Goal: Understand process/instructions: Learn about a topic

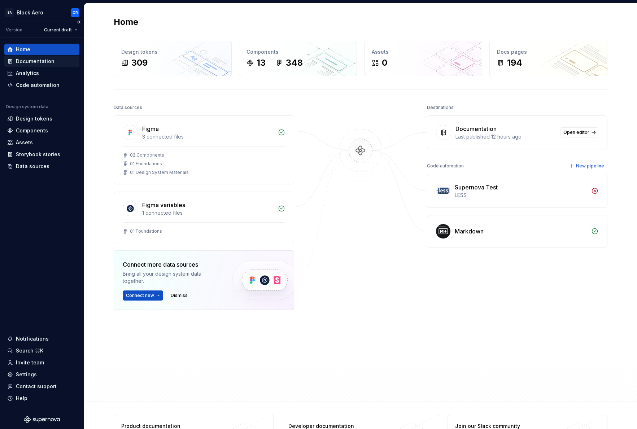
click at [30, 60] on div "Documentation" at bounding box center [35, 61] width 39 height 7
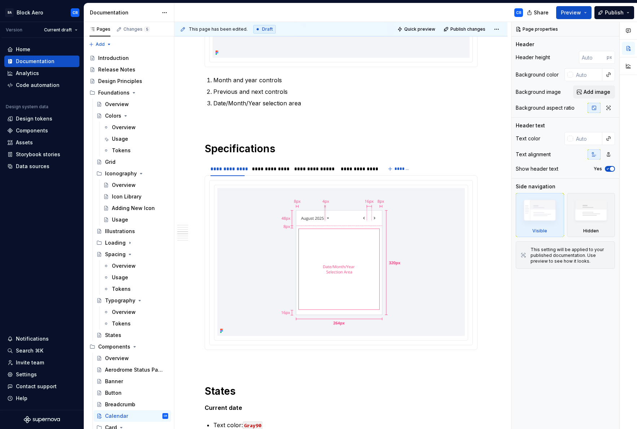
scroll to position [387, 0]
click at [264, 170] on div "**********" at bounding box center [269, 168] width 35 height 7
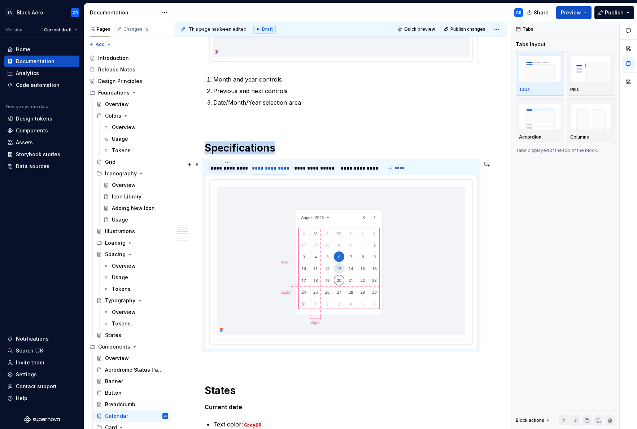
click at [228, 168] on div "**********" at bounding box center [228, 168] width 34 height 7
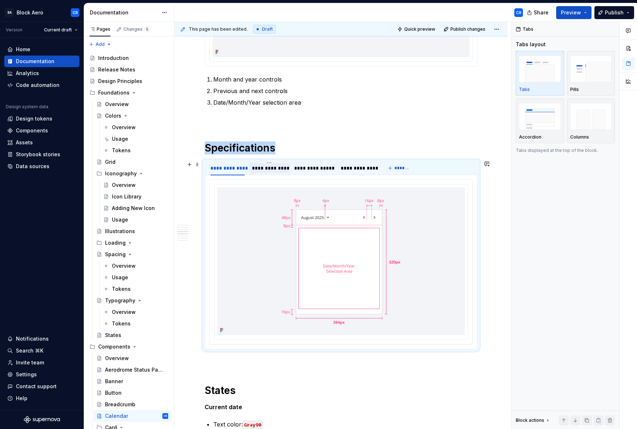
click at [280, 170] on div "**********" at bounding box center [269, 168] width 35 height 7
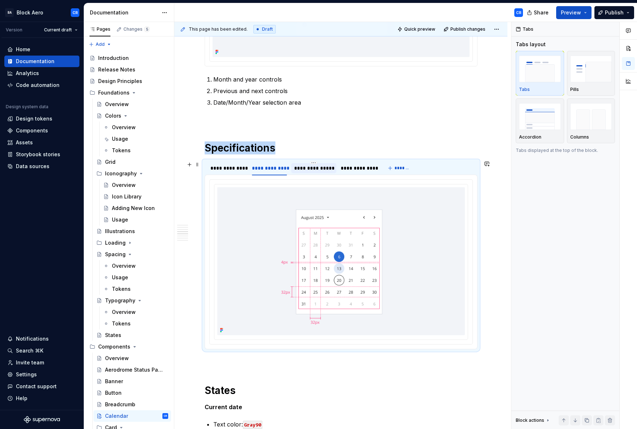
click at [304, 170] on div "**********" at bounding box center [313, 168] width 39 height 7
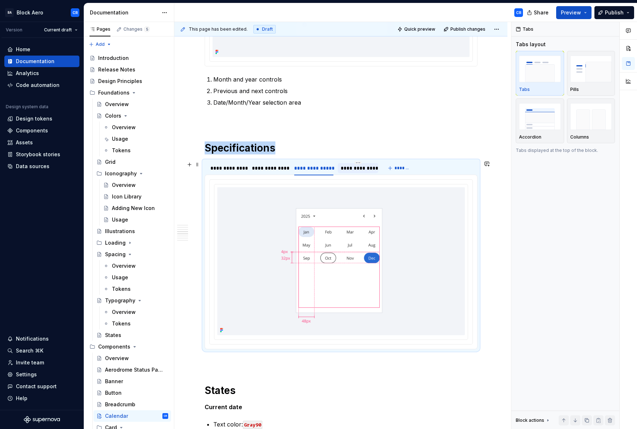
click at [338, 169] on div "**********" at bounding box center [358, 168] width 40 height 10
click at [303, 169] on div "**********" at bounding box center [313, 168] width 39 height 7
click at [267, 165] on div "**********" at bounding box center [269, 168] width 35 height 7
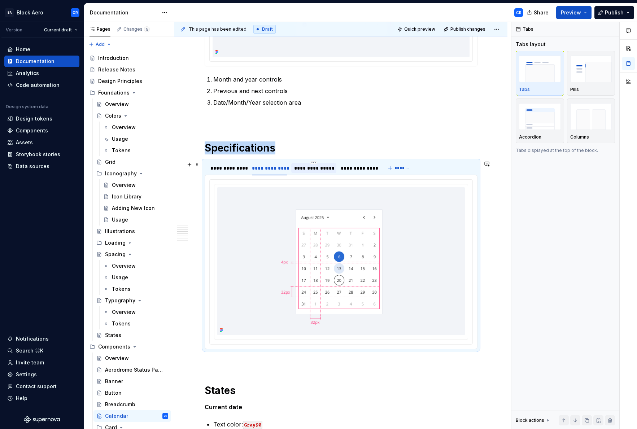
click at [315, 166] on div "**********" at bounding box center [313, 168] width 39 height 7
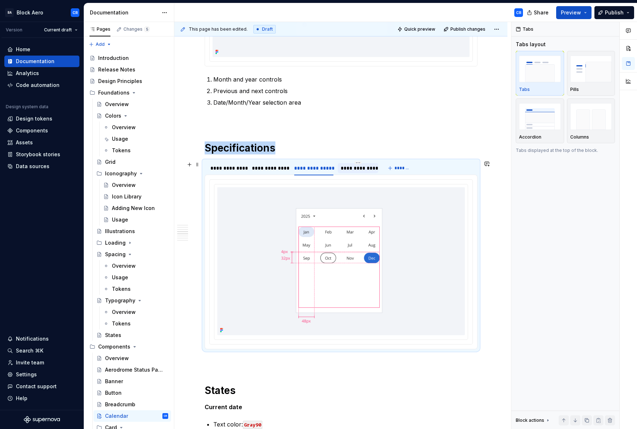
click at [344, 167] on div "**********" at bounding box center [358, 168] width 35 height 7
click at [311, 168] on div "**********" at bounding box center [313, 168] width 39 height 7
click at [262, 167] on div "**********" at bounding box center [269, 168] width 35 height 7
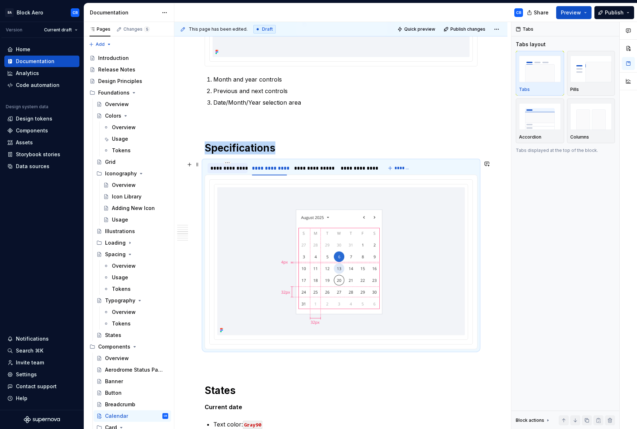
click at [225, 167] on div "**********" at bounding box center [228, 168] width 34 height 7
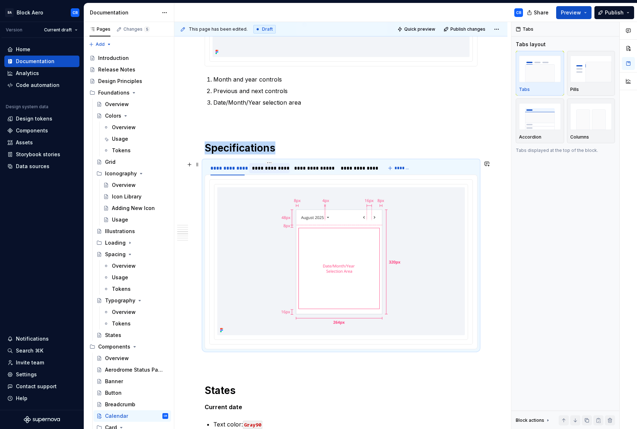
click at [280, 167] on div "**********" at bounding box center [269, 168] width 35 height 7
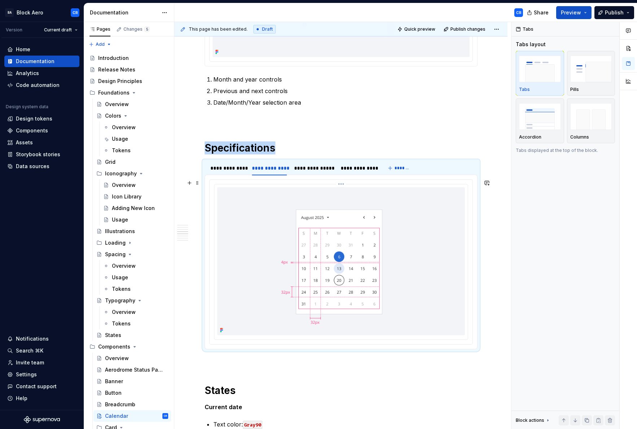
click at [293, 327] on img at bounding box center [341, 261] width 248 height 148
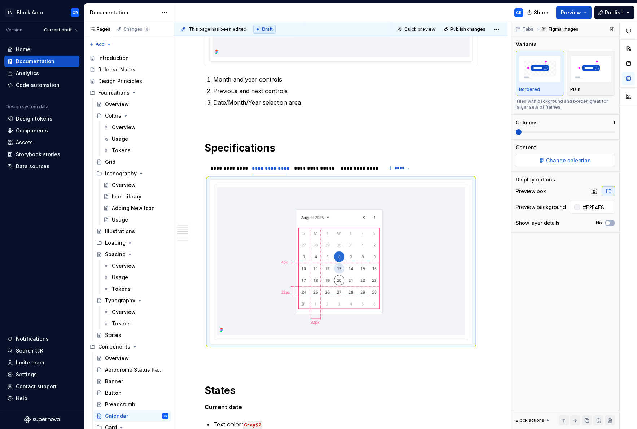
click at [555, 164] on span "Change selection" at bounding box center [568, 160] width 45 height 7
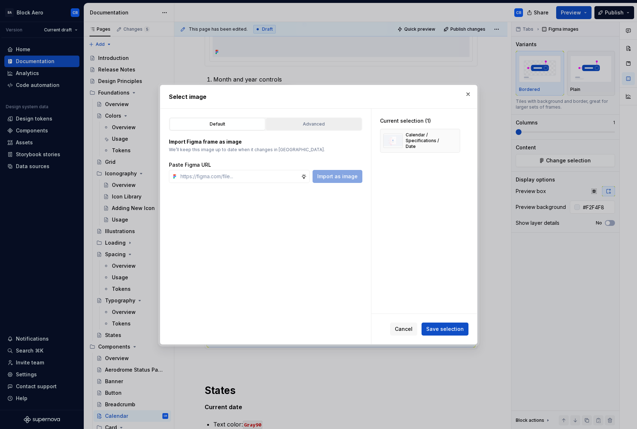
click at [326, 129] on button "Advanced" at bounding box center [314, 124] width 96 height 12
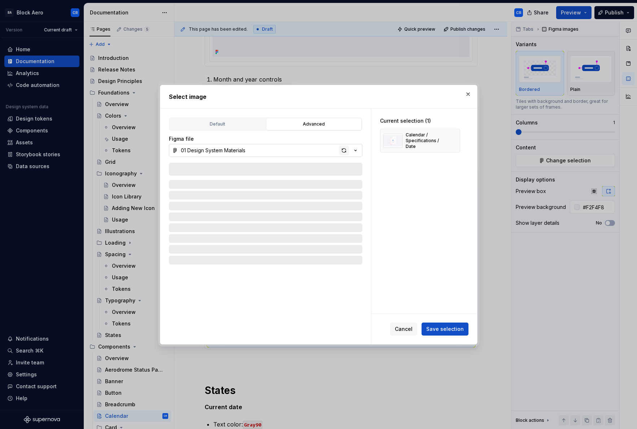
click at [342, 152] on div "button" at bounding box center [344, 151] width 10 height 10
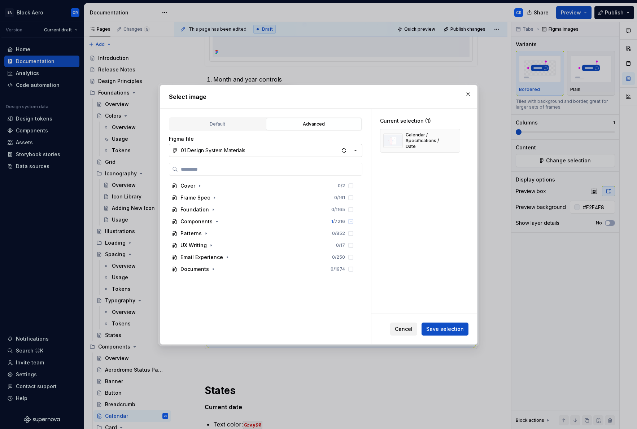
click at [398, 328] on span "Cancel" at bounding box center [404, 329] width 18 height 7
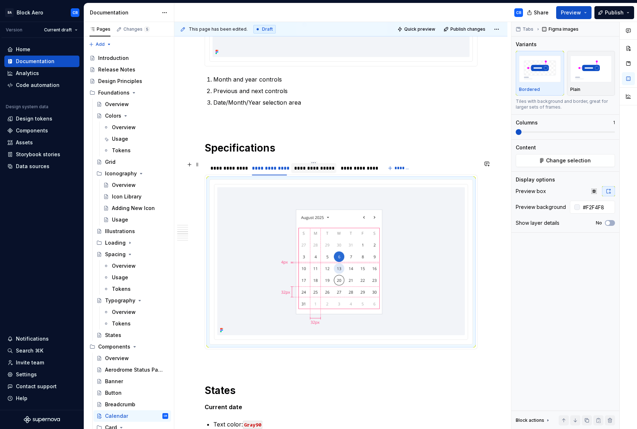
click at [295, 167] on div "**********" at bounding box center [313, 168] width 39 height 7
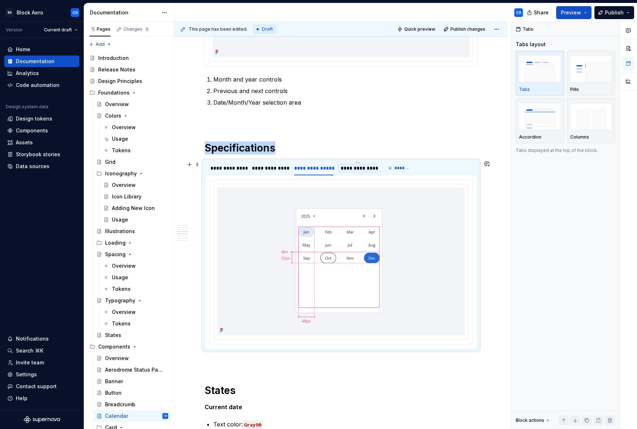
click at [369, 172] on div "**********" at bounding box center [358, 168] width 35 height 7
click at [322, 168] on div "**********" at bounding box center [313, 168] width 39 height 7
click at [267, 169] on div "**********" at bounding box center [269, 168] width 35 height 7
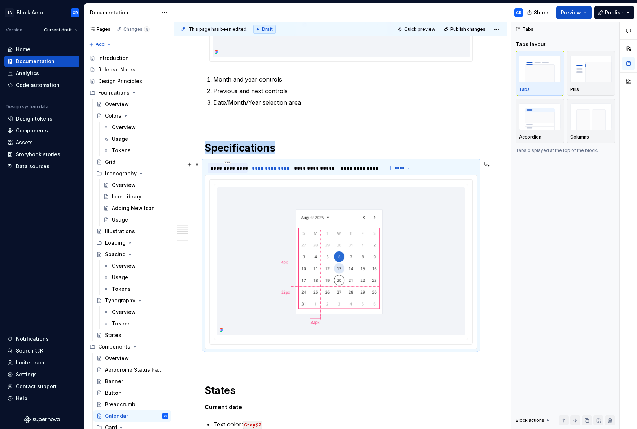
click at [230, 169] on div "**********" at bounding box center [228, 168] width 34 height 7
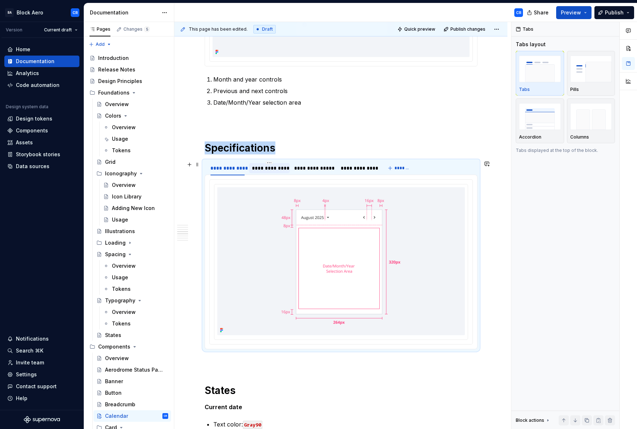
click at [275, 169] on div "**********" at bounding box center [269, 168] width 35 height 7
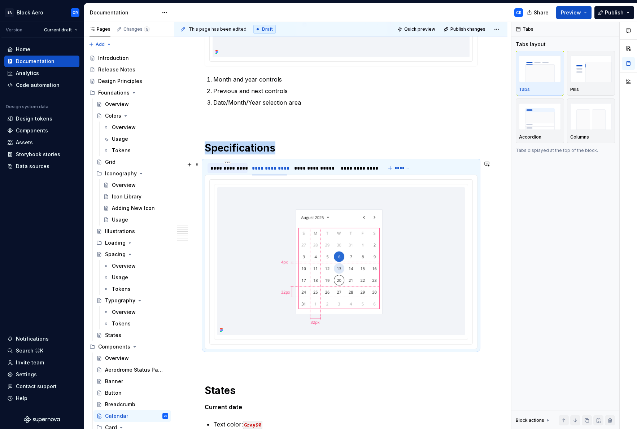
click at [227, 169] on div "**********" at bounding box center [228, 168] width 34 height 7
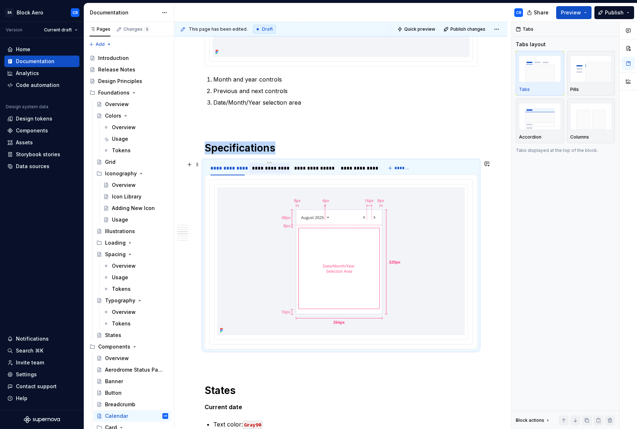
click at [267, 168] on div "**********" at bounding box center [269, 168] width 35 height 7
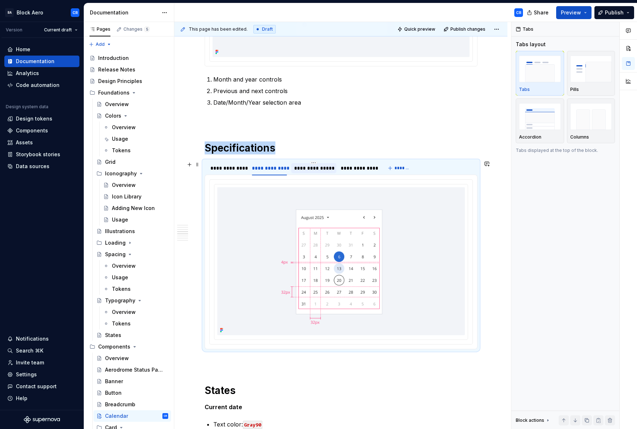
click at [323, 169] on div "**********" at bounding box center [313, 168] width 39 height 7
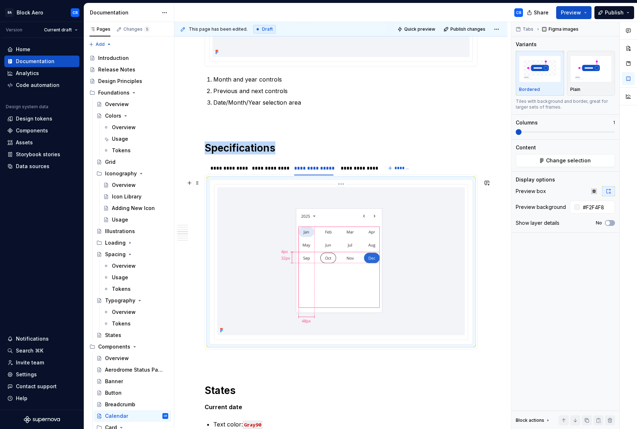
click at [353, 304] on img at bounding box center [341, 261] width 248 height 148
click at [547, 160] on button "Change selection" at bounding box center [565, 160] width 99 height 13
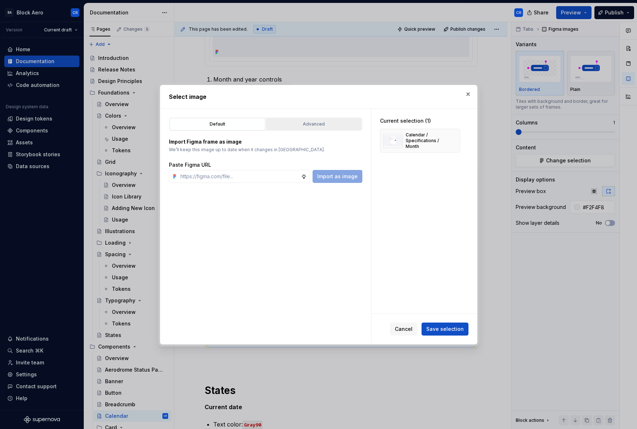
click at [306, 123] on div "Advanced" at bounding box center [314, 124] width 91 height 7
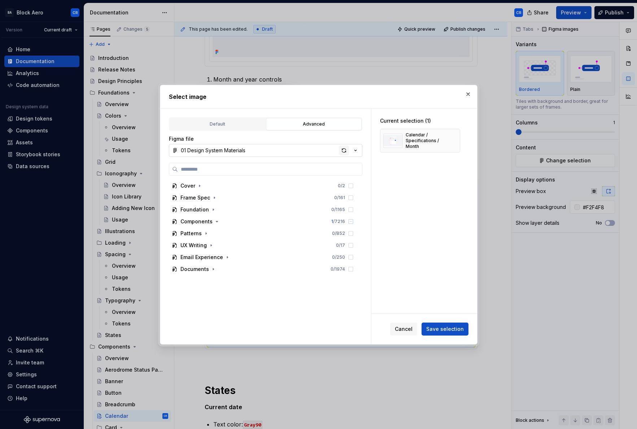
click at [344, 151] on div "button" at bounding box center [344, 151] width 10 height 10
click at [345, 150] on div "button" at bounding box center [344, 151] width 10 height 10
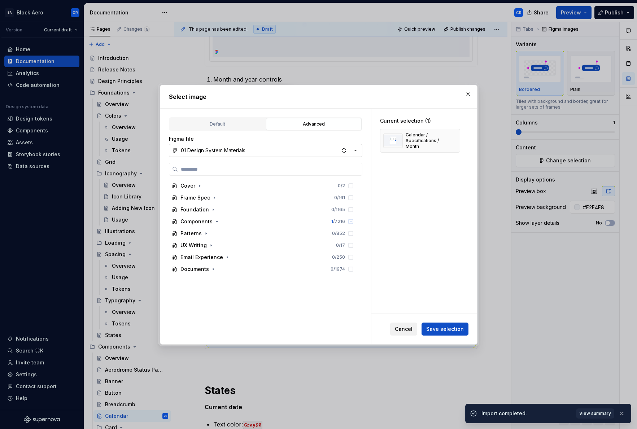
click at [407, 331] on span "Cancel" at bounding box center [404, 329] width 18 height 7
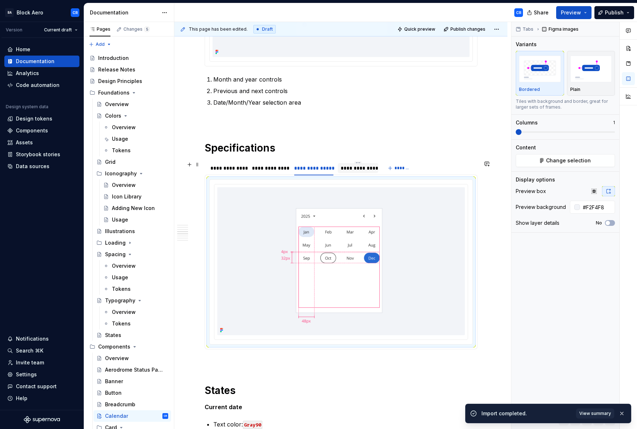
click at [341, 165] on div "**********" at bounding box center [358, 168] width 35 height 7
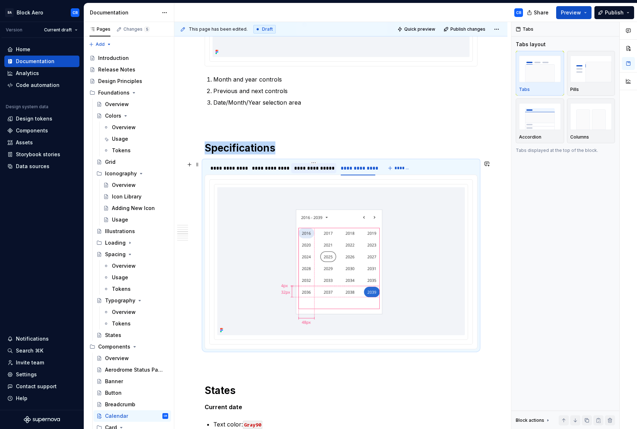
click at [298, 170] on div "**********" at bounding box center [313, 168] width 39 height 7
click at [266, 172] on div "**********" at bounding box center [269, 168] width 41 height 10
click at [303, 167] on div "**********" at bounding box center [313, 168] width 39 height 7
click at [234, 170] on div "**********" at bounding box center [228, 168] width 34 height 7
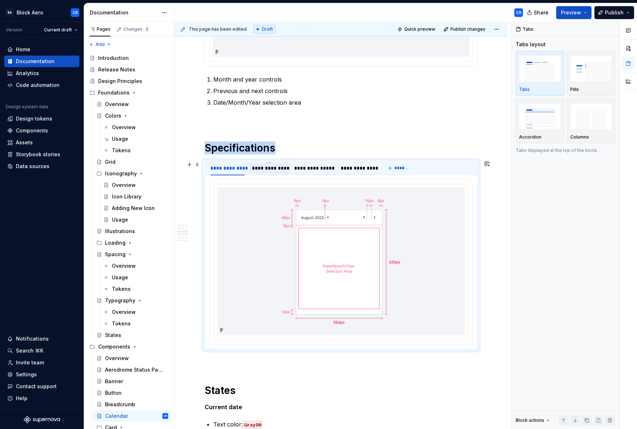
click at [267, 169] on div "**********" at bounding box center [269, 168] width 35 height 7
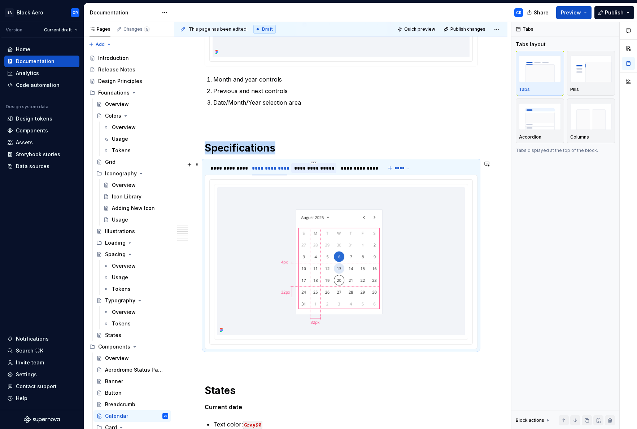
click at [321, 169] on div "**********" at bounding box center [313, 168] width 39 height 7
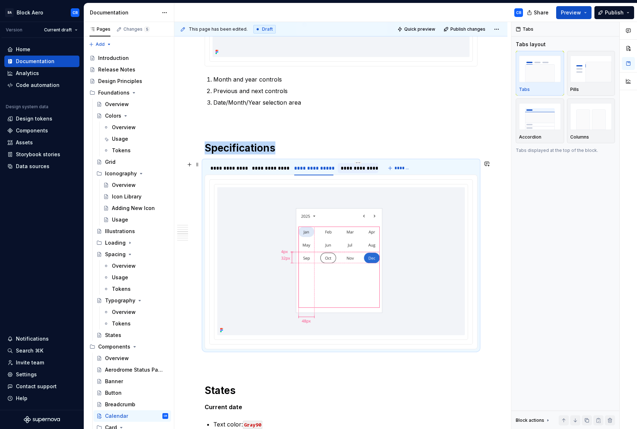
click at [356, 169] on div "**********" at bounding box center [358, 168] width 35 height 7
click at [304, 171] on div "**********" at bounding box center [313, 168] width 39 height 7
click at [262, 170] on div "**********" at bounding box center [269, 168] width 35 height 7
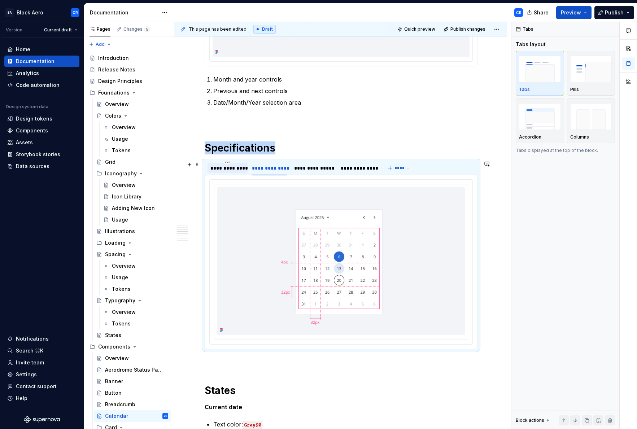
click at [237, 170] on div "**********" at bounding box center [228, 168] width 34 height 7
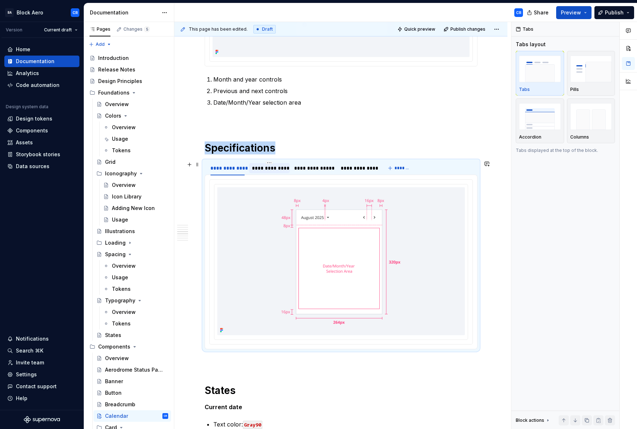
click at [263, 170] on div "**********" at bounding box center [269, 168] width 35 height 7
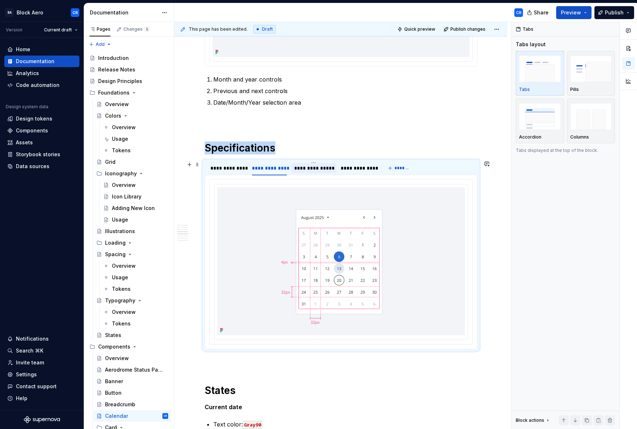
click at [317, 169] on div "**********" at bounding box center [313, 168] width 39 height 7
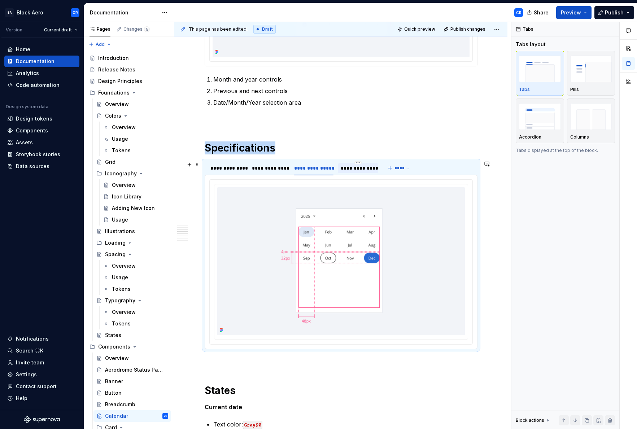
click at [363, 170] on div "**********" at bounding box center [358, 168] width 35 height 7
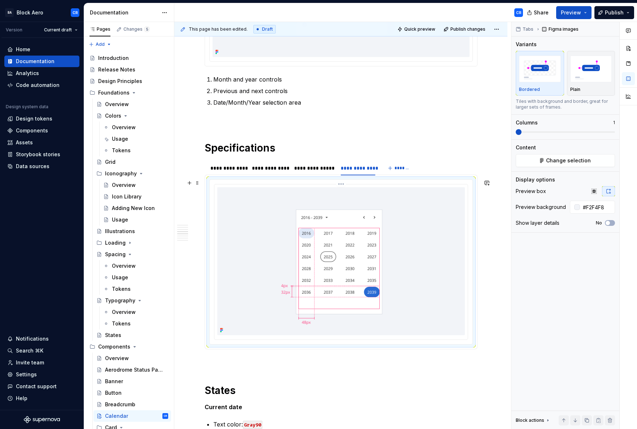
click at [382, 187] on img at bounding box center [341, 261] width 248 height 148
click at [564, 160] on span "Change selection" at bounding box center [568, 160] width 45 height 7
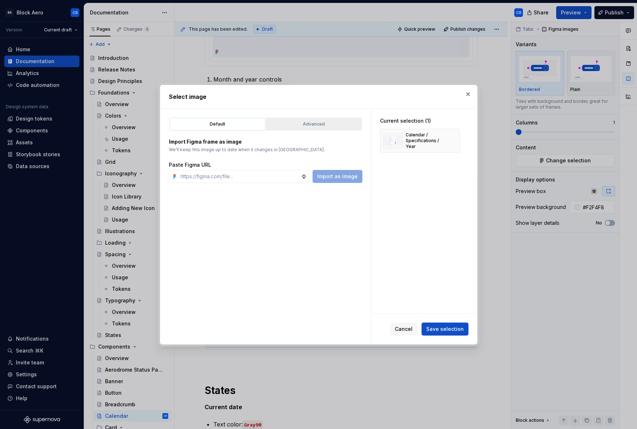
click at [274, 122] on div "Advanced" at bounding box center [314, 124] width 91 height 7
type textarea "*"
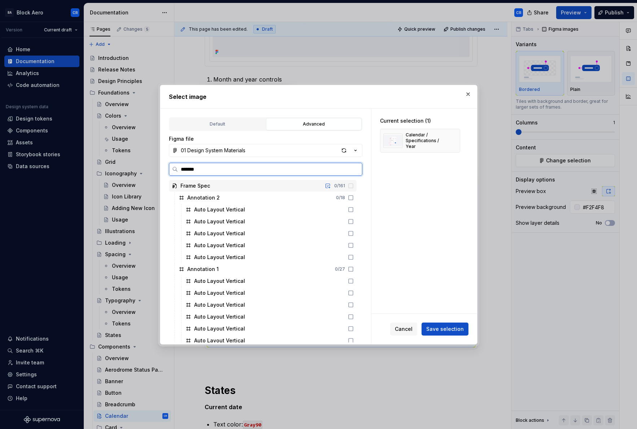
type input "********"
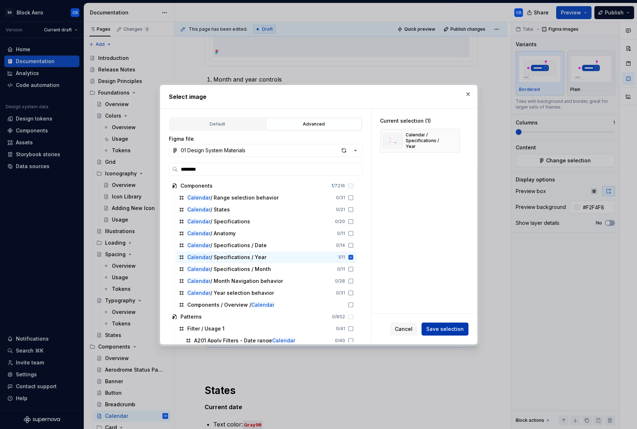
click at [449, 328] on span "Save selection" at bounding box center [445, 329] width 38 height 7
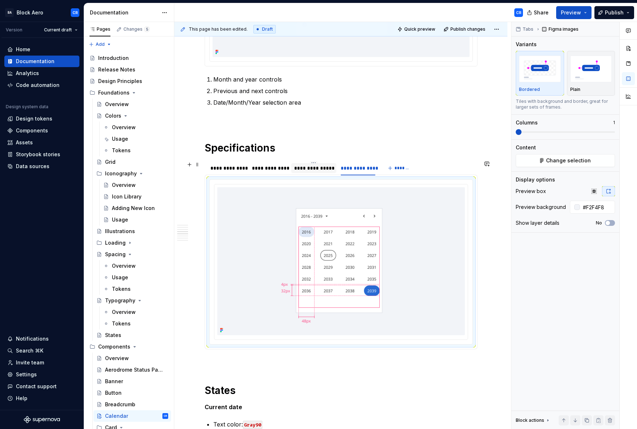
click at [307, 168] on div "**********" at bounding box center [313, 168] width 39 height 7
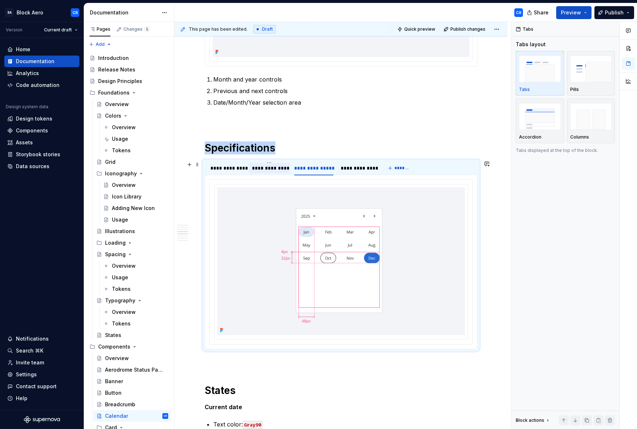
click at [255, 167] on div "**********" at bounding box center [269, 168] width 35 height 7
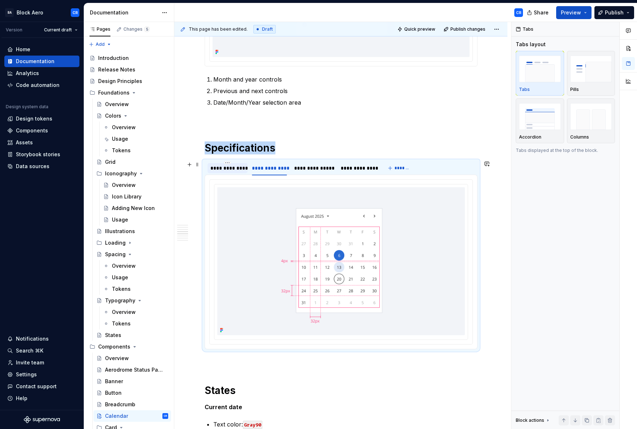
click at [227, 167] on div "**********" at bounding box center [228, 168] width 34 height 7
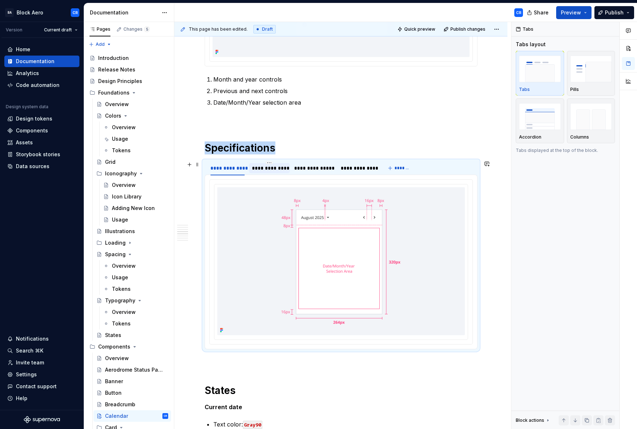
click at [258, 167] on div "**********" at bounding box center [269, 168] width 35 height 7
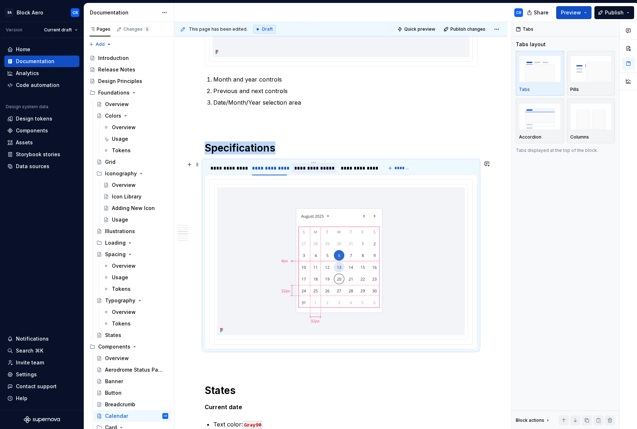
click at [316, 168] on div "**********" at bounding box center [313, 168] width 39 height 7
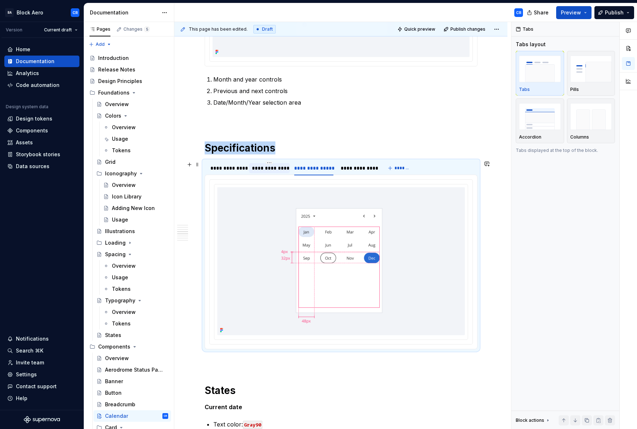
click at [265, 169] on div "**********" at bounding box center [269, 168] width 35 height 7
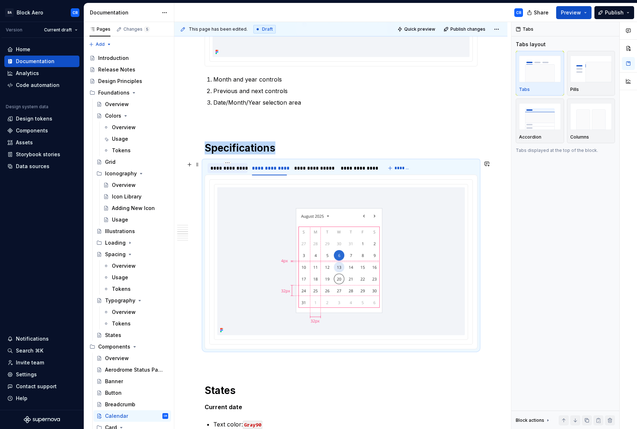
click at [217, 169] on div "**********" at bounding box center [228, 168] width 34 height 7
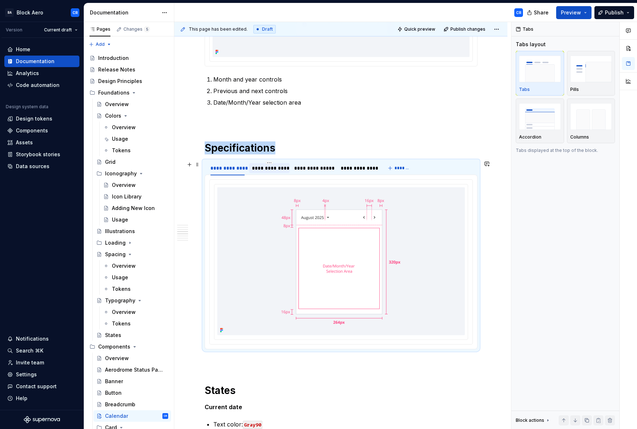
click at [273, 169] on div "**********" at bounding box center [269, 168] width 35 height 7
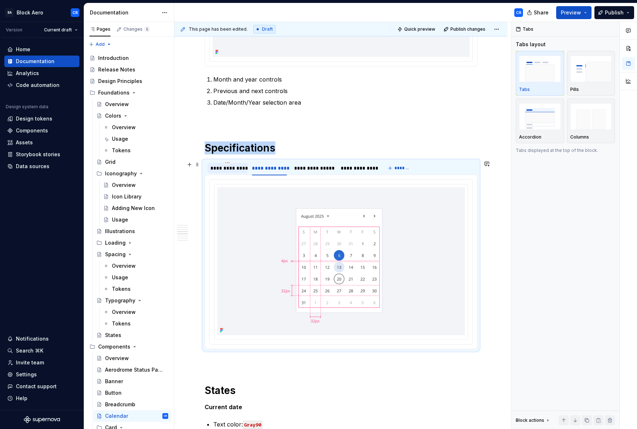
click at [239, 170] on div "**********" at bounding box center [228, 168] width 34 height 7
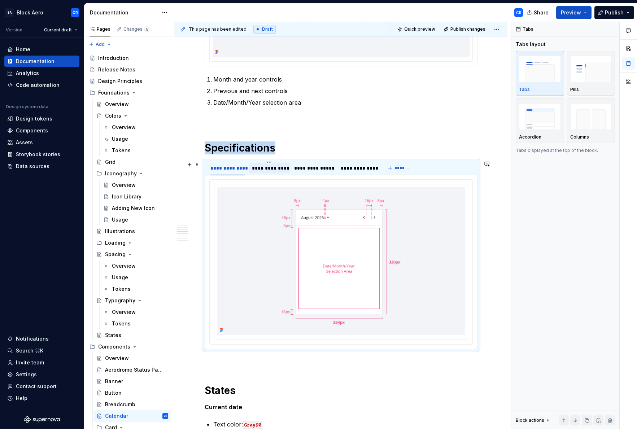
click at [274, 170] on div "**********" at bounding box center [269, 168] width 35 height 7
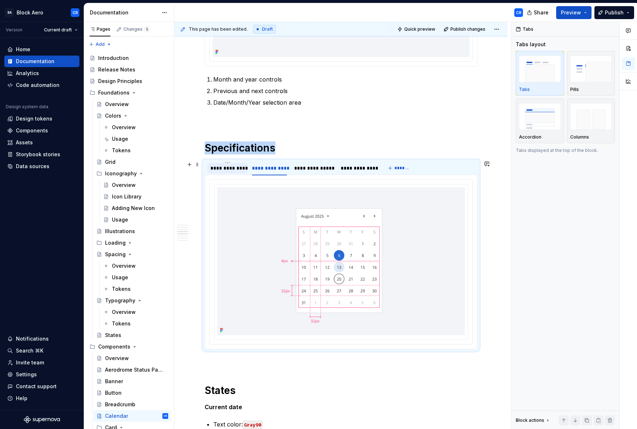
click at [226, 169] on div "**********" at bounding box center [228, 168] width 34 height 7
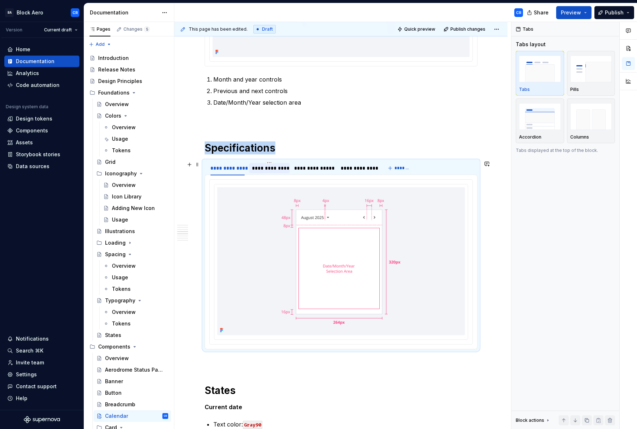
click at [266, 169] on div "**********" at bounding box center [269, 168] width 35 height 7
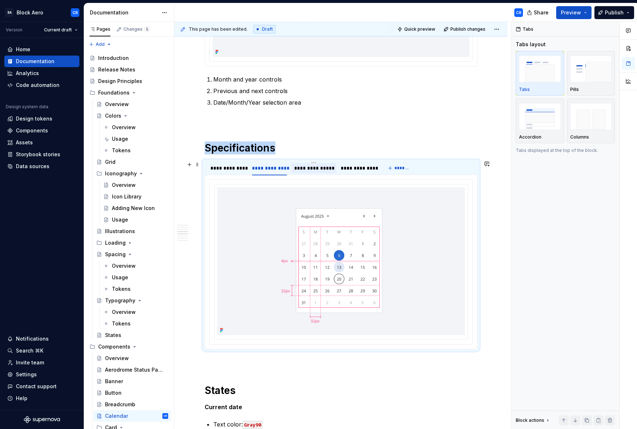
click at [316, 170] on div "**********" at bounding box center [313, 168] width 39 height 7
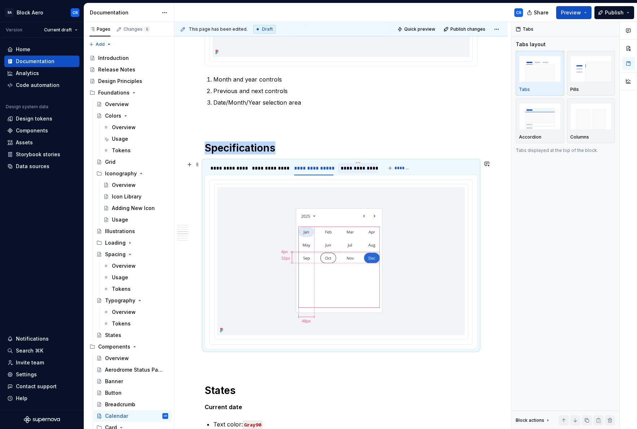
click at [348, 170] on div "**********" at bounding box center [358, 168] width 35 height 7
click at [312, 171] on div "**********" at bounding box center [313, 168] width 39 height 7
click at [264, 169] on div "**********" at bounding box center [269, 168] width 35 height 7
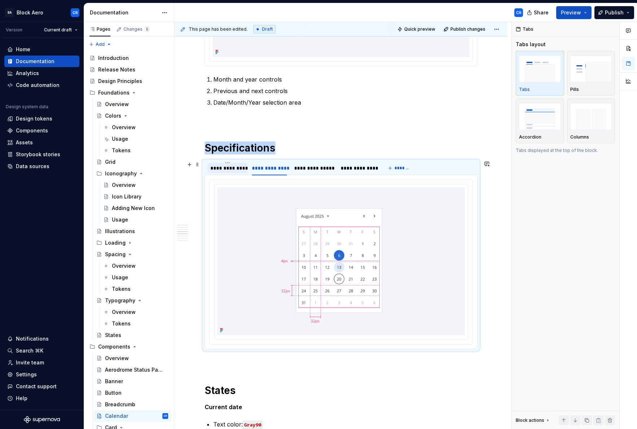
click at [215, 169] on div "**********" at bounding box center [228, 168] width 34 height 7
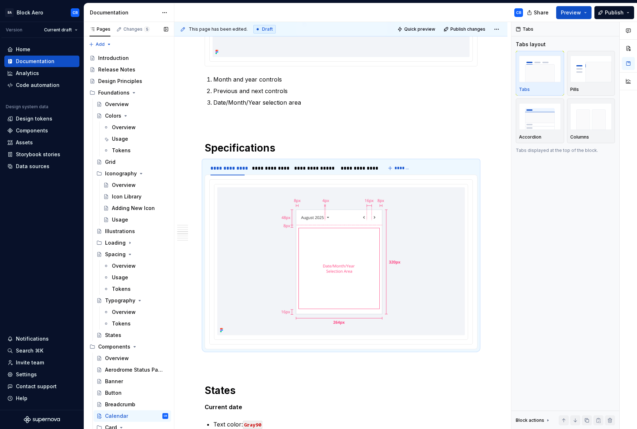
type textarea "*"
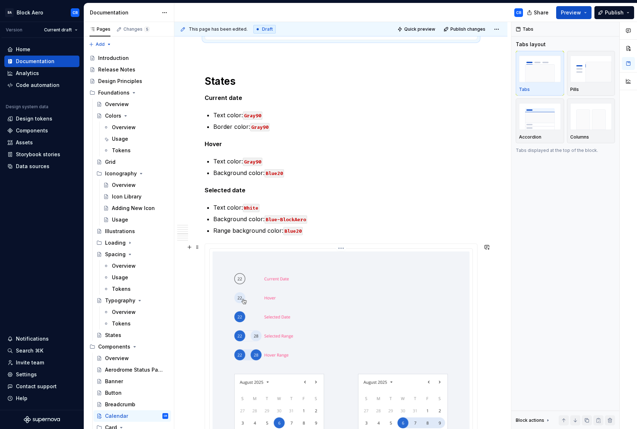
scroll to position [698, 0]
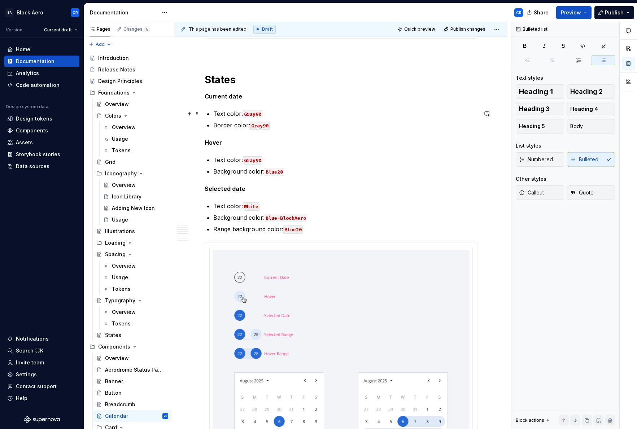
click at [244, 113] on code "Gray90" at bounding box center [253, 114] width 20 height 8
drag, startPoint x: 244, startPoint y: 113, endPoint x: 275, endPoint y: 112, distance: 31.1
click at [275, 112] on p "Text color: Gray90" at bounding box center [345, 113] width 264 height 9
drag, startPoint x: 244, startPoint y: 113, endPoint x: 321, endPoint y: 113, distance: 76.6
click at [321, 113] on p "Text color: text-primary-default" at bounding box center [345, 113] width 264 height 9
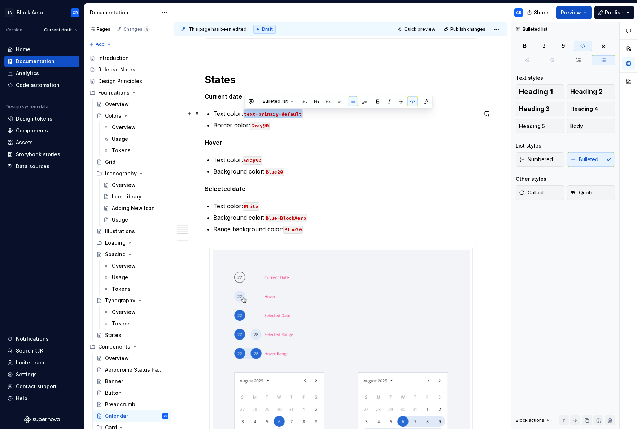
copy code "text-primary-default"
click at [244, 160] on code "Gray90" at bounding box center [253, 160] width 20 height 8
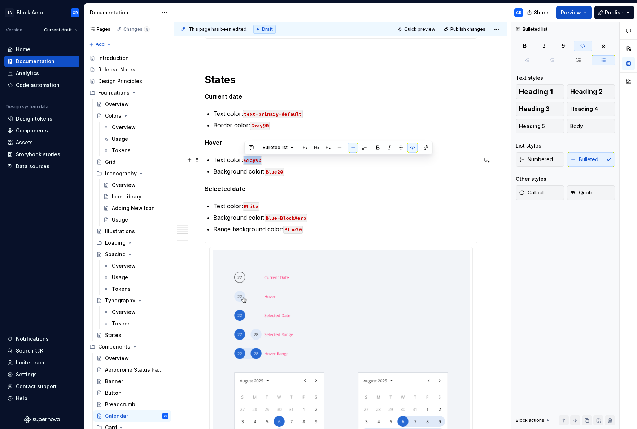
drag, startPoint x: 245, startPoint y: 160, endPoint x: 267, endPoint y: 161, distance: 21.7
click at [267, 161] on p "Text color: Gray90" at bounding box center [345, 160] width 264 height 9
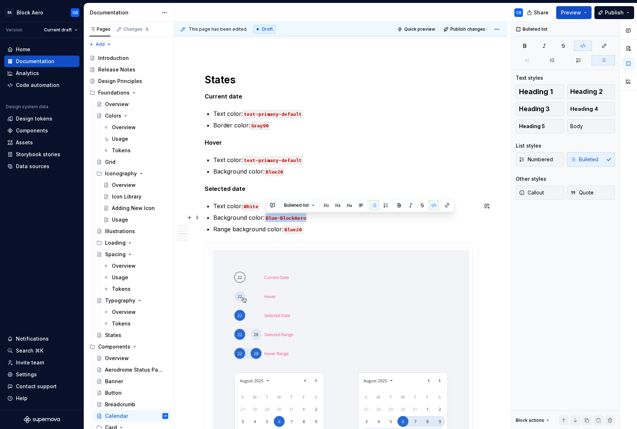
drag, startPoint x: 266, startPoint y: 218, endPoint x: 329, endPoint y: 219, distance: 63.2
click at [329, 219] on p "Background color: Blue-BlockAero" at bounding box center [345, 217] width 264 height 9
click at [309, 219] on code "text-primary-default" at bounding box center [295, 218] width 60 height 8
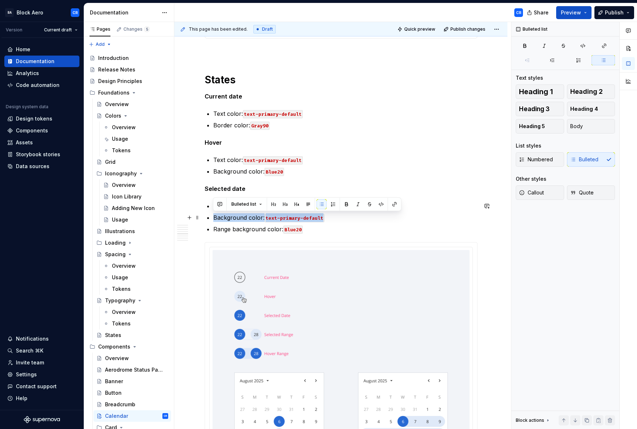
click at [316, 219] on code "text-primary-default" at bounding box center [295, 218] width 60 height 8
click at [314, 219] on code "text-primary-default" at bounding box center [295, 218] width 60 height 8
click at [312, 218] on code "text-primary-default" at bounding box center [295, 218] width 60 height 8
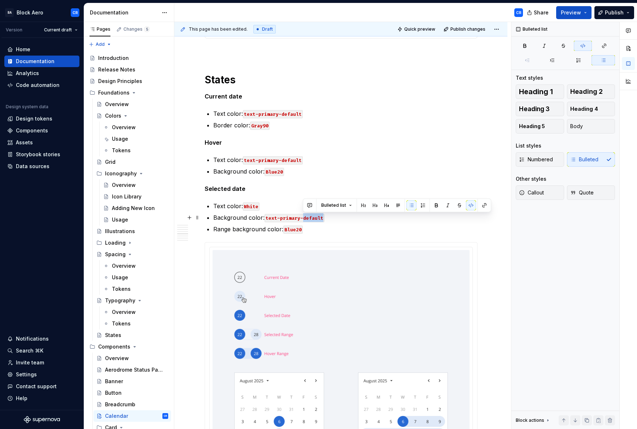
drag, startPoint x: 304, startPoint y: 218, endPoint x: 333, endPoint y: 217, distance: 28.5
click at [333, 217] on p "Background color: text-primary-default" at bounding box center [345, 217] width 264 height 9
click at [247, 207] on code "White" at bounding box center [251, 207] width 17 height 8
drag, startPoint x: 266, startPoint y: 218, endPoint x: 328, endPoint y: 217, distance: 62.1
click at [328, 217] on p "Background color: text-primary-hover" at bounding box center [345, 217] width 264 height 9
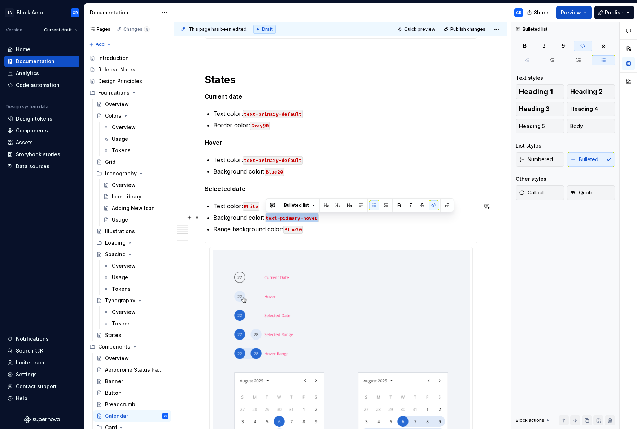
copy code "text-primary-hover"
click at [244, 208] on code "White" at bounding box center [251, 207] width 17 height 8
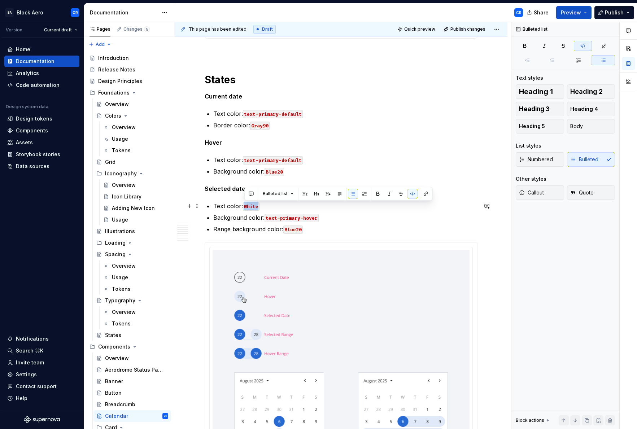
drag, startPoint x: 251, startPoint y: 206, endPoint x: 265, endPoint y: 206, distance: 14.4
click at [265, 206] on p "Text color: White" at bounding box center [345, 206] width 264 height 9
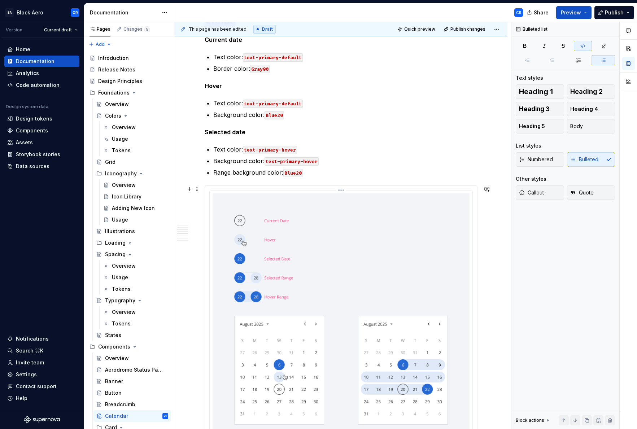
scroll to position [758, 0]
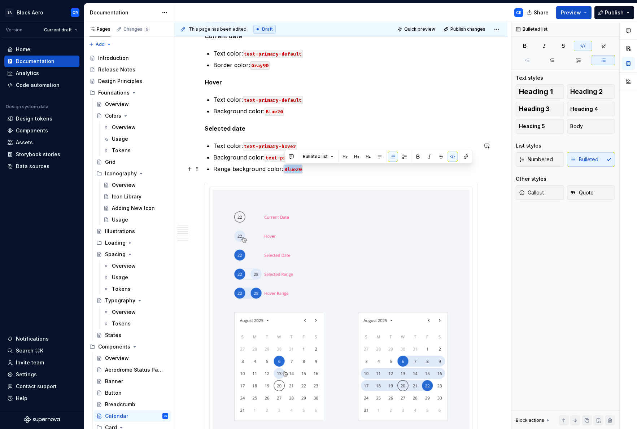
drag, startPoint x: 284, startPoint y: 169, endPoint x: 311, endPoint y: 172, distance: 26.8
click at [311, 172] on p "Range background color: Blue20" at bounding box center [345, 169] width 264 height 9
copy code "Blue20"
click at [270, 160] on code "text-primary-hover" at bounding box center [292, 158] width 54 height 8
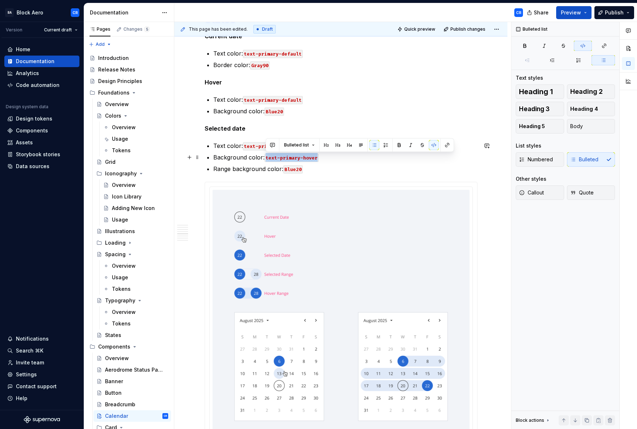
drag, startPoint x: 266, startPoint y: 157, endPoint x: 324, endPoint y: 160, distance: 58.2
click at [324, 160] on p "Background color: text-primary-hover" at bounding box center [345, 157] width 264 height 9
click at [268, 111] on code "Blue20" at bounding box center [275, 112] width 20 height 8
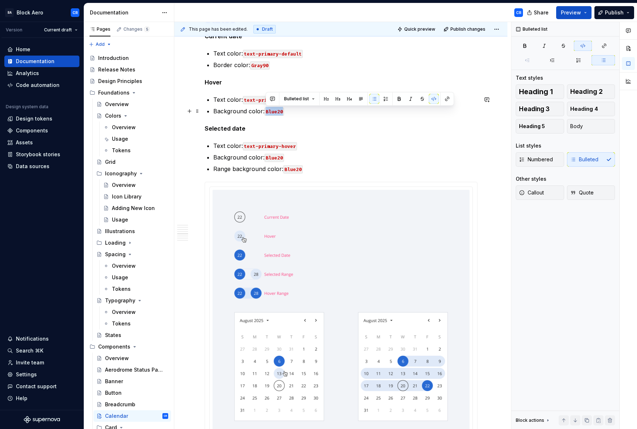
drag, startPoint x: 267, startPoint y: 112, endPoint x: 289, endPoint y: 111, distance: 22.8
click at [289, 111] on p "Background color: Blue20" at bounding box center [345, 111] width 264 height 9
click at [350, 111] on p "Background color: background-accent-default" at bounding box center [345, 111] width 264 height 9
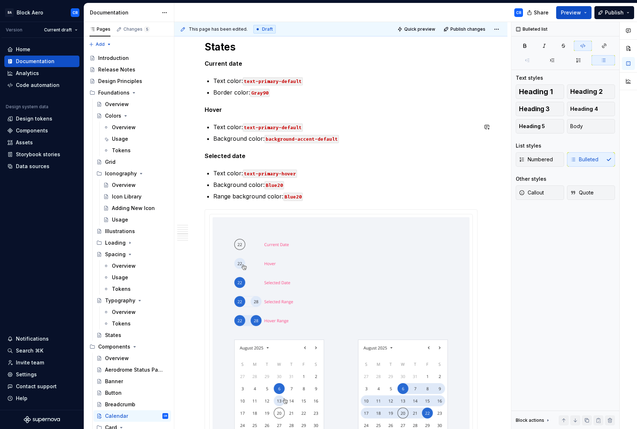
scroll to position [731, 0]
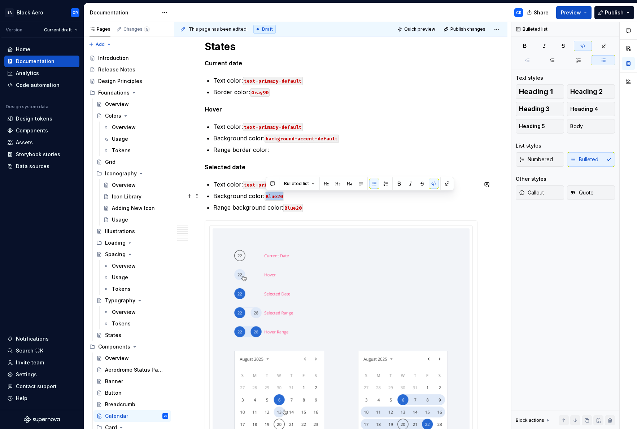
drag, startPoint x: 266, startPoint y: 197, endPoint x: 291, endPoint y: 198, distance: 25.3
click at [291, 198] on p "Background color: Blue20" at bounding box center [345, 196] width 264 height 9
copy code "Blue20"
click at [283, 150] on p "Range border color:" at bounding box center [345, 150] width 264 height 9
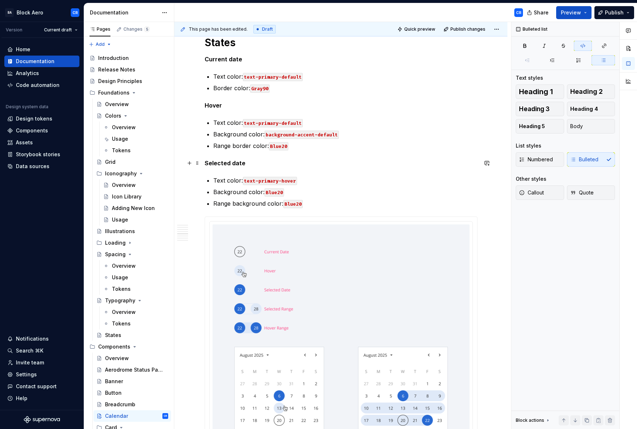
scroll to position [737, 0]
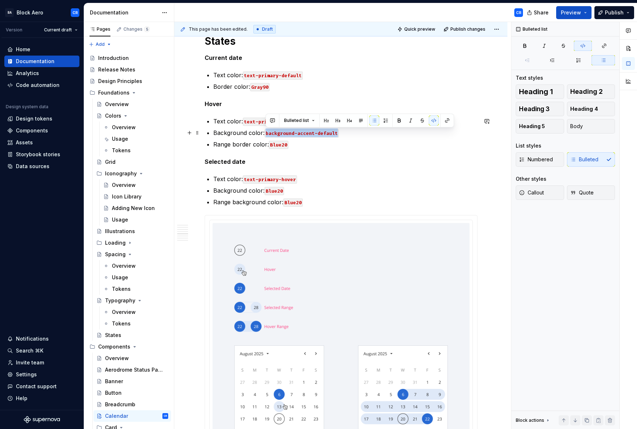
drag, startPoint x: 267, startPoint y: 133, endPoint x: 345, endPoint y: 135, distance: 78.8
click at [345, 135] on p "Background color: background-accent-default" at bounding box center [345, 133] width 264 height 9
copy code "background-accent-default"
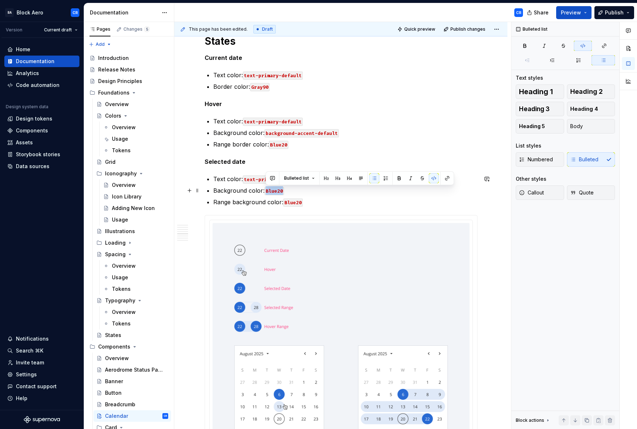
drag, startPoint x: 266, startPoint y: 191, endPoint x: 302, endPoint y: 192, distance: 35.4
click at [302, 192] on p "Background color: Blue20" at bounding box center [345, 190] width 264 height 9
click at [266, 133] on code "background-accent-default" at bounding box center [302, 133] width 74 height 8
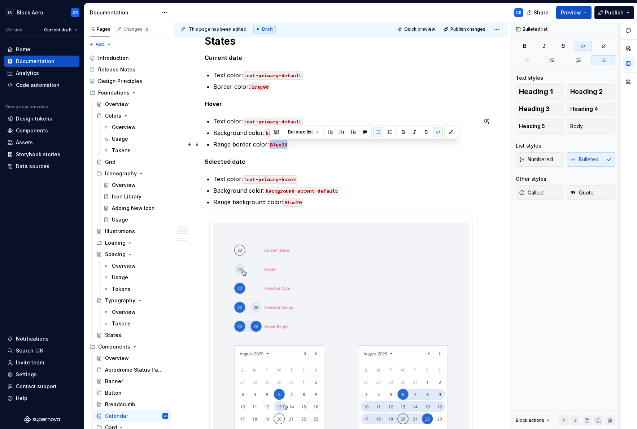
drag, startPoint x: 270, startPoint y: 144, endPoint x: 296, endPoint y: 146, distance: 26.5
click at [296, 146] on p "Range border color: Blue20" at bounding box center [345, 144] width 264 height 9
copy code "Blue20"
click at [260, 130] on p "Background color: background-accent-default" at bounding box center [345, 133] width 264 height 9
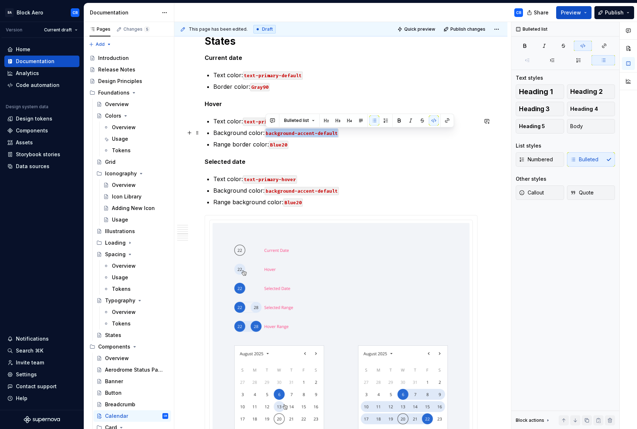
drag, startPoint x: 267, startPoint y: 133, endPoint x: 355, endPoint y: 135, distance: 88.1
click at [355, 135] on p "Background color: background-accent-default" at bounding box center [345, 133] width 264 height 9
click at [355, 135] on p "Background color: Blue20" at bounding box center [345, 133] width 264 height 9
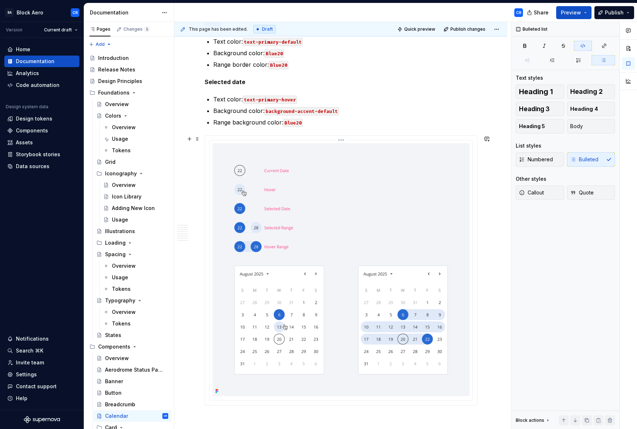
scroll to position [754, 0]
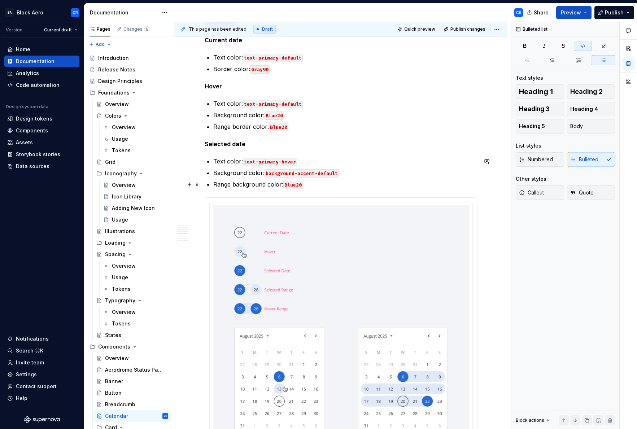
click at [320, 184] on p "Range background color: Blue20" at bounding box center [345, 184] width 264 height 9
drag, startPoint x: 284, startPoint y: 185, endPoint x: 322, endPoint y: 185, distance: 38.6
click at [322, 185] on p "Range background color: Blue20" at bounding box center [345, 184] width 264 height 9
click at [450, 174] on button "button" at bounding box center [453, 172] width 10 height 10
click at [268, 130] on p "Range border color: Blue20" at bounding box center [345, 126] width 264 height 9
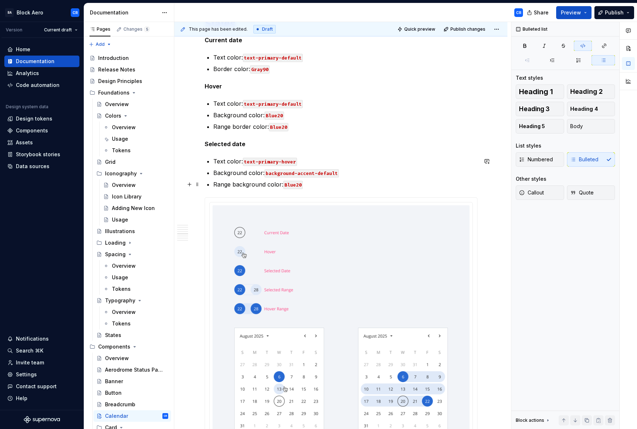
click at [360, 186] on p "Range background color: Blue20" at bounding box center [345, 184] width 264 height 9
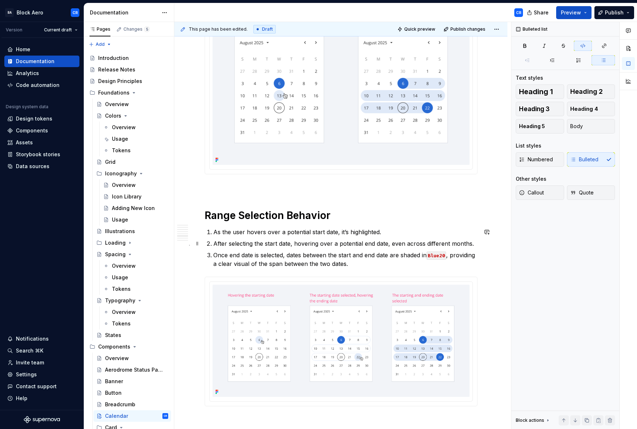
scroll to position [1049, 0]
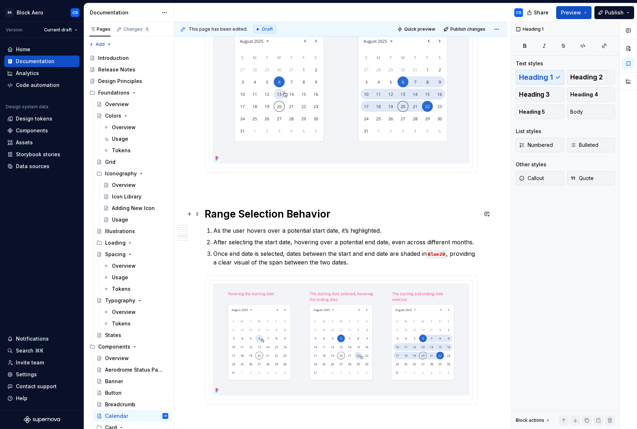
click at [355, 212] on h1 "Range Selection Behavior" at bounding box center [341, 214] width 273 height 13
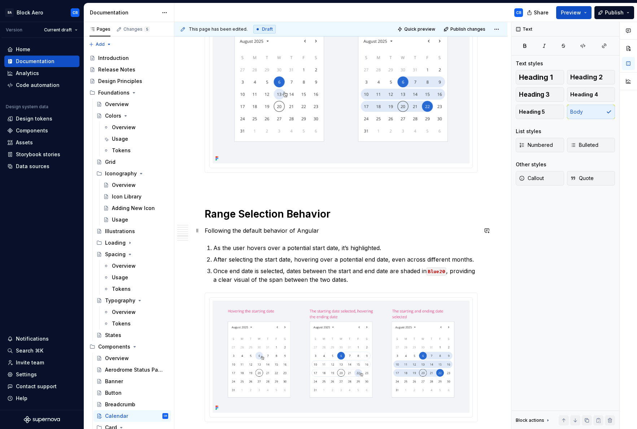
click at [296, 230] on p "Following the default behavior of Angular" at bounding box center [341, 230] width 273 height 9
click at [355, 231] on p "Following the default behavior of Material Angular" at bounding box center [341, 230] width 273 height 9
type textarea "*"
drag, startPoint x: 296, startPoint y: 230, endPoint x: 346, endPoint y: 232, distance: 50.2
click at [346, 232] on p "Following the default behavior of Material Angular" at bounding box center [341, 230] width 273 height 9
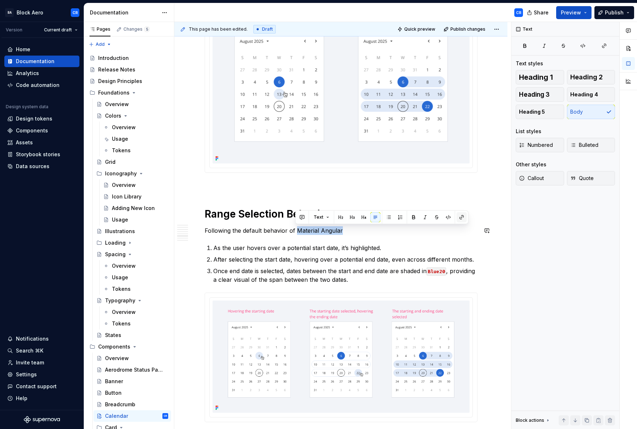
click at [462, 215] on button "button" at bounding box center [462, 217] width 10 height 10
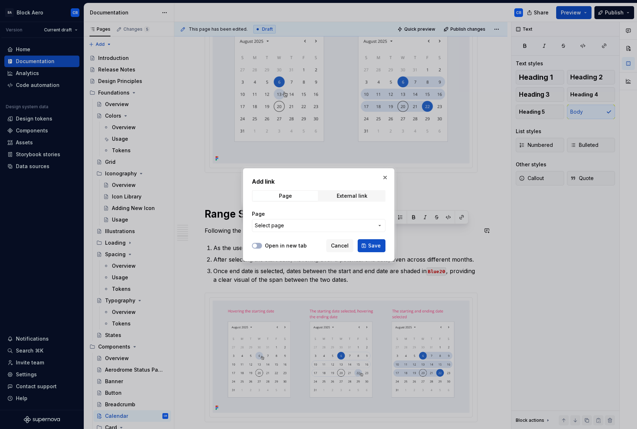
click at [358, 191] on div "External link" at bounding box center [352, 196] width 65 height 10
click at [355, 194] on div "External link" at bounding box center [352, 196] width 31 height 6
click at [312, 219] on input "URL" at bounding box center [319, 225] width 134 height 13
paste input "[URL][DOMAIN_NAME]"
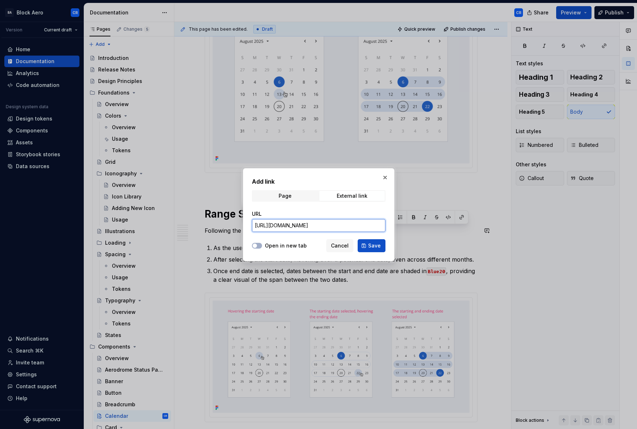
type input "[URL][DOMAIN_NAME]"
click at [298, 245] on label "Open in new tab" at bounding box center [286, 245] width 42 height 7
click at [262, 245] on button "Open in new tab" at bounding box center [257, 246] width 10 height 6
click at [378, 246] on span "Save" at bounding box center [374, 245] width 13 height 7
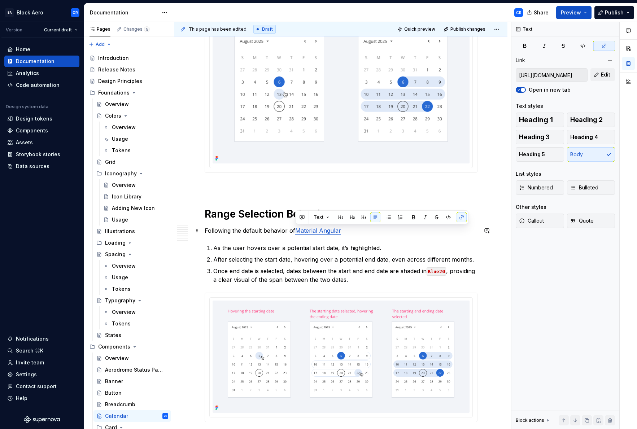
click at [381, 233] on p "Following the default behavior of Material Angular" at bounding box center [341, 230] width 273 height 9
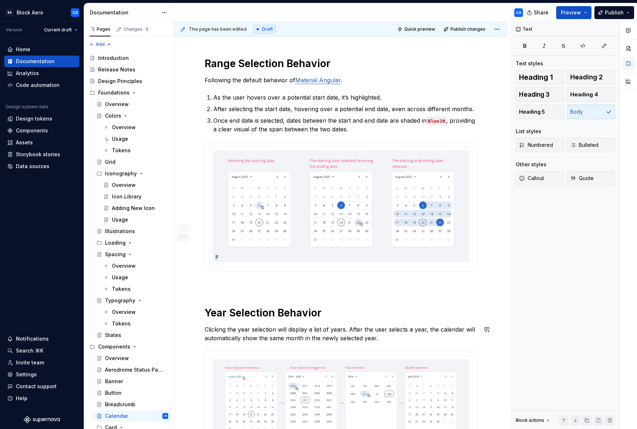
scroll to position [1194, 0]
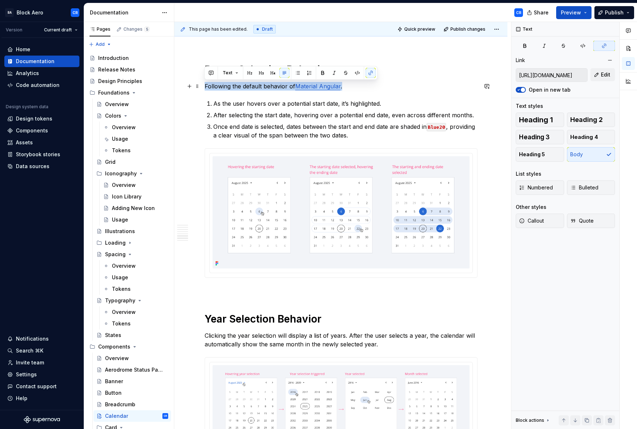
drag, startPoint x: 369, startPoint y: 89, endPoint x: 204, endPoint y: 86, distance: 164.7
click at [205, 86] on p "Following the default behavior of Material Angular ." at bounding box center [341, 86] width 273 height 9
copy p "Following the default behavior of Material Angular ."
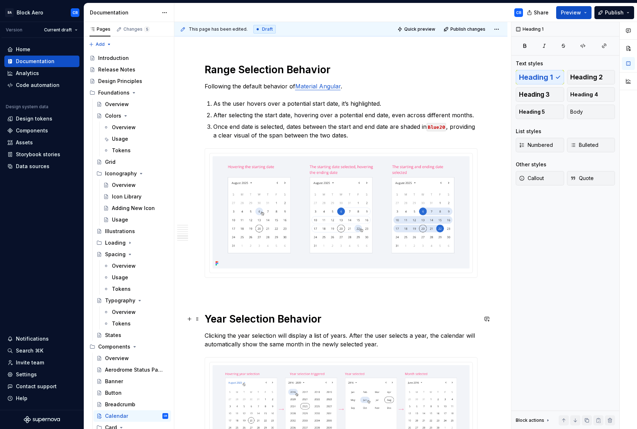
click at [342, 320] on h1 "Year Selection Behavior" at bounding box center [341, 319] width 273 height 13
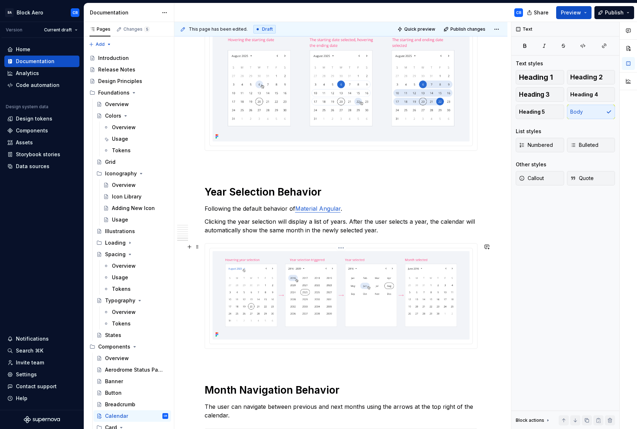
scroll to position [1322, 0]
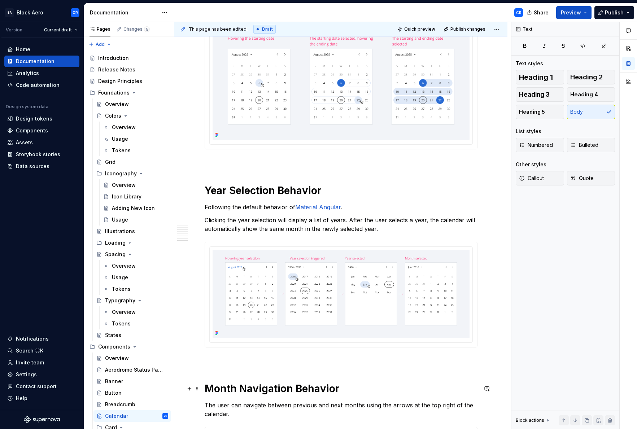
click at [362, 385] on h1 "Month Navigation Behavior" at bounding box center [341, 388] width 273 height 13
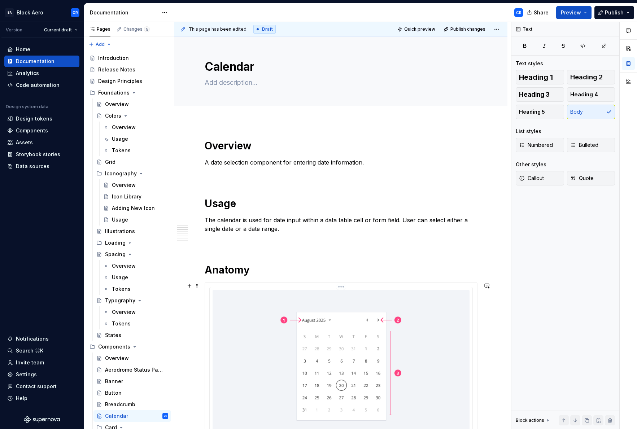
scroll to position [0, 0]
click at [589, 14] on button "Preview" at bounding box center [573, 12] width 35 height 13
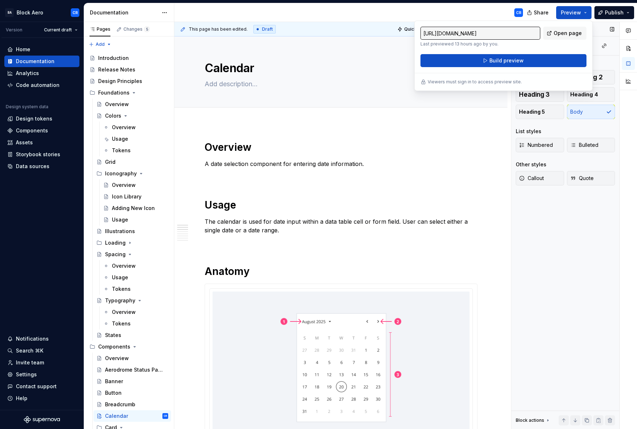
click at [603, 254] on div "Text Text styles Heading 1 Heading 2 Heading 3 Heading 4 Heading 5 Body List st…" at bounding box center [566, 226] width 108 height 408
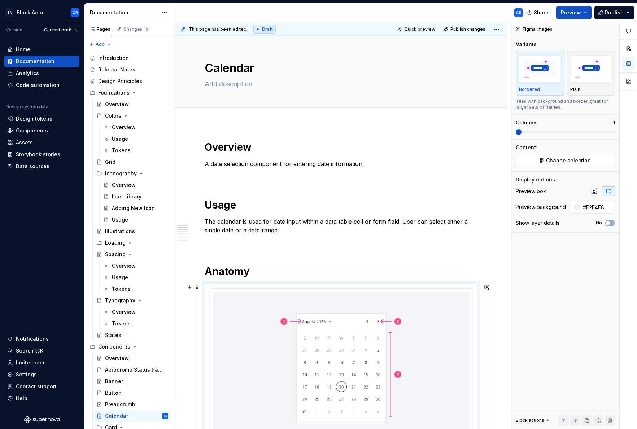
click at [476, 287] on div at bounding box center [341, 368] width 272 height 169
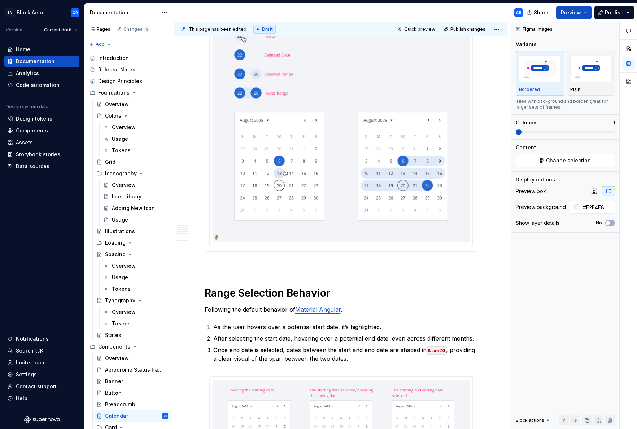
scroll to position [969, 0]
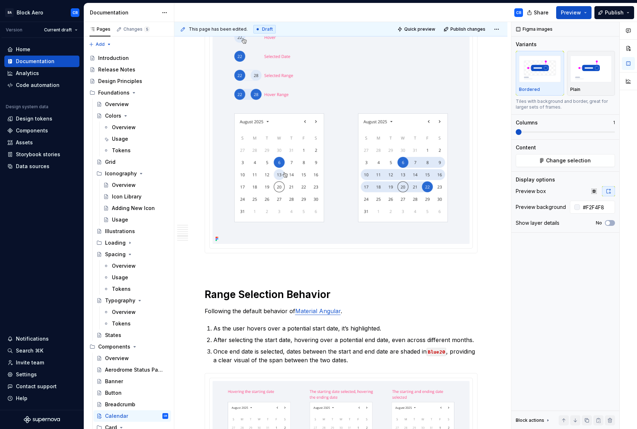
click at [463, 250] on div at bounding box center [341, 118] width 272 height 270
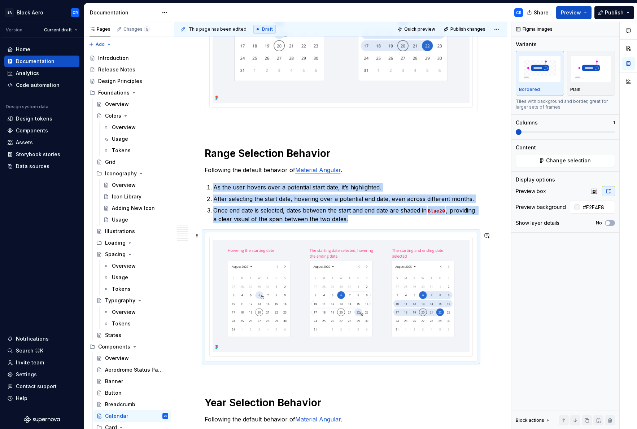
click at [473, 244] on div at bounding box center [341, 297] width 272 height 129
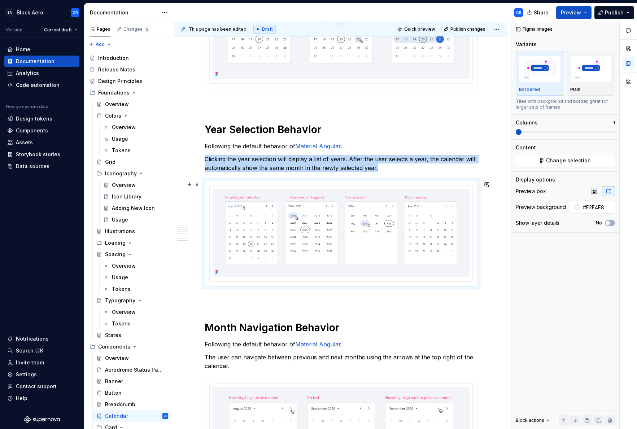
click at [473, 244] on div at bounding box center [341, 233] width 272 height 105
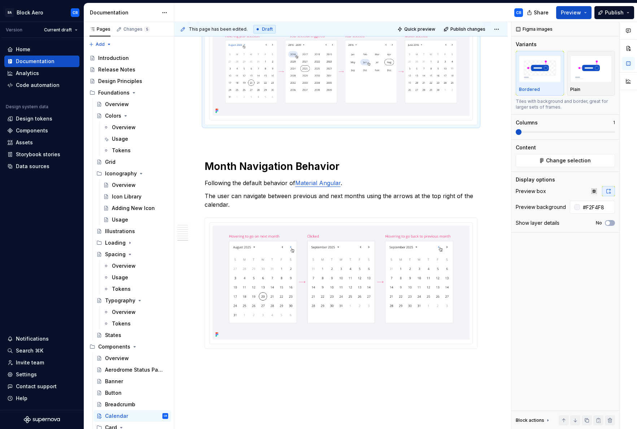
click at [473, 244] on div at bounding box center [341, 283] width 272 height 131
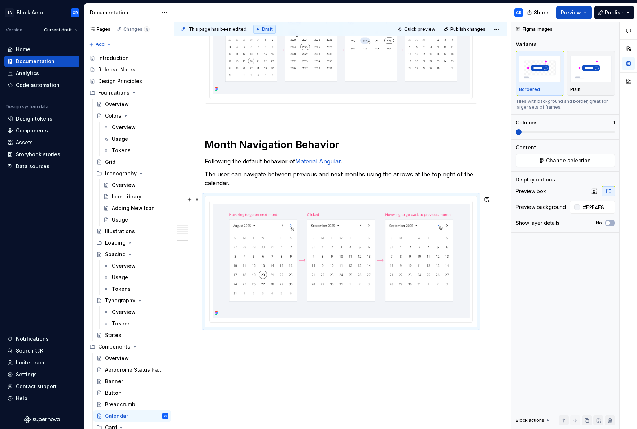
scroll to position [1602, 0]
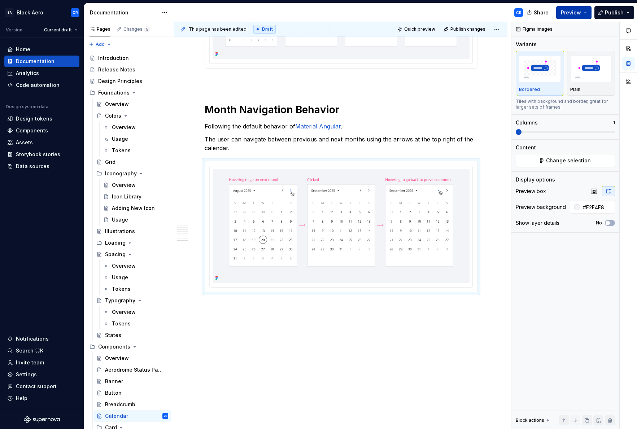
click at [586, 14] on button "Preview" at bounding box center [573, 12] width 35 height 13
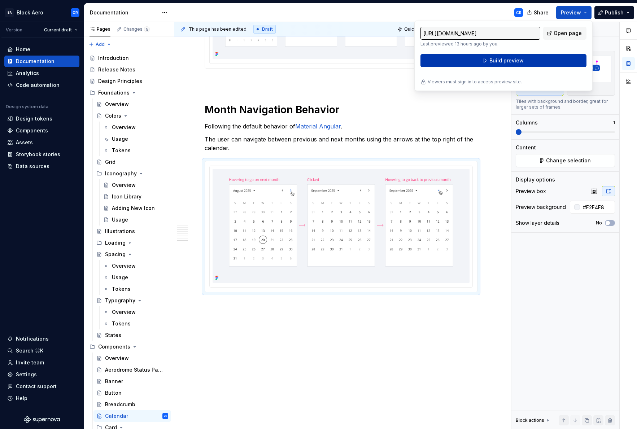
click at [546, 57] on button "Build preview" at bounding box center [504, 60] width 166 height 13
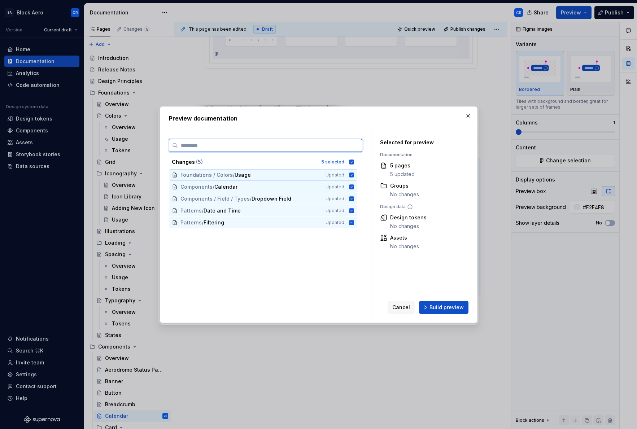
drag, startPoint x: 351, startPoint y: 174, endPoint x: 350, endPoint y: 182, distance: 8.0
click at [351, 174] on icon at bounding box center [351, 175] width 5 height 5
click at [352, 199] on icon at bounding box center [351, 198] width 5 height 5
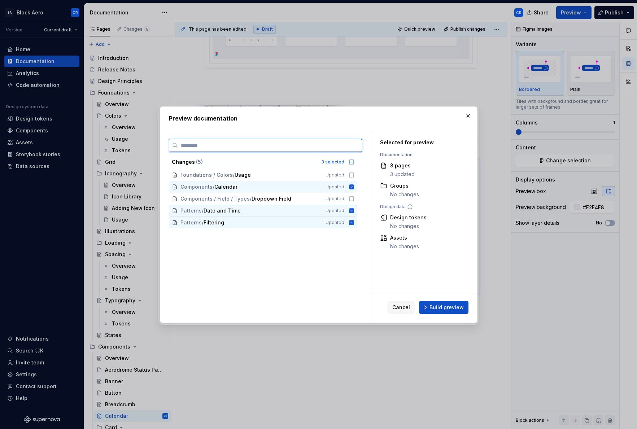
click at [353, 211] on icon at bounding box center [351, 210] width 5 height 5
click at [351, 225] on icon at bounding box center [352, 223] width 6 height 6
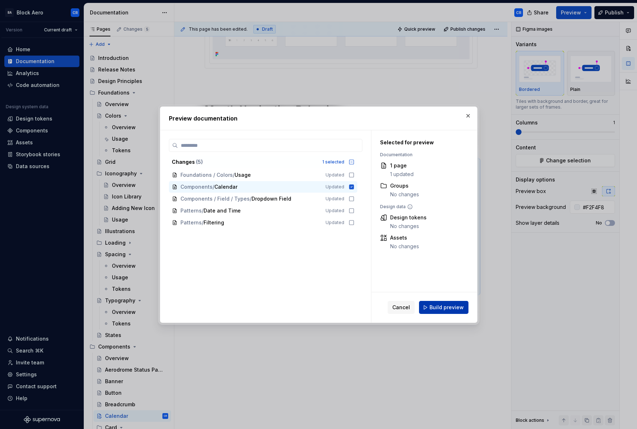
click at [447, 311] on span "Build preview" at bounding box center [447, 307] width 34 height 7
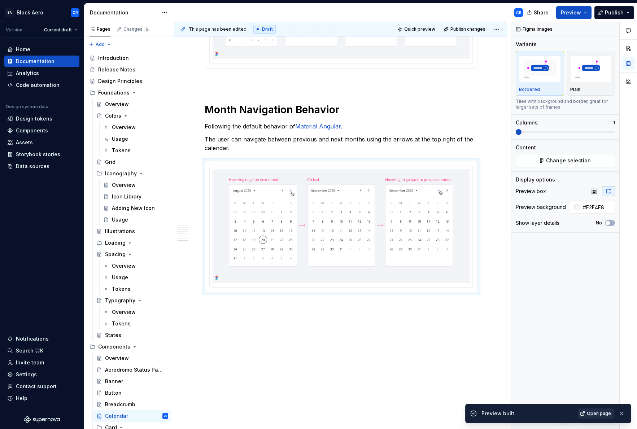
click at [601, 411] on span "Open page" at bounding box center [599, 414] width 24 height 6
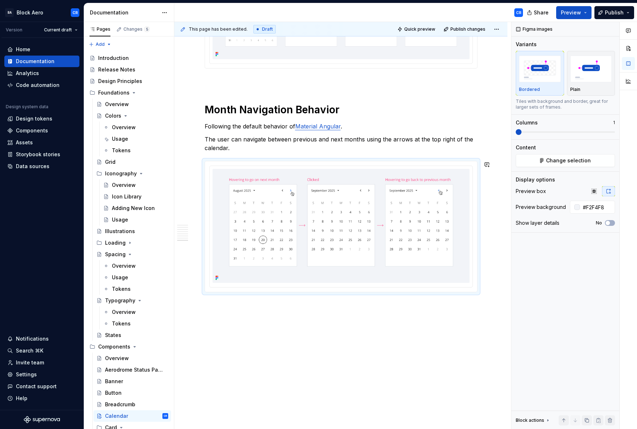
click at [212, 106] on h1 "Month Navigation Behavior" at bounding box center [341, 109] width 273 height 13
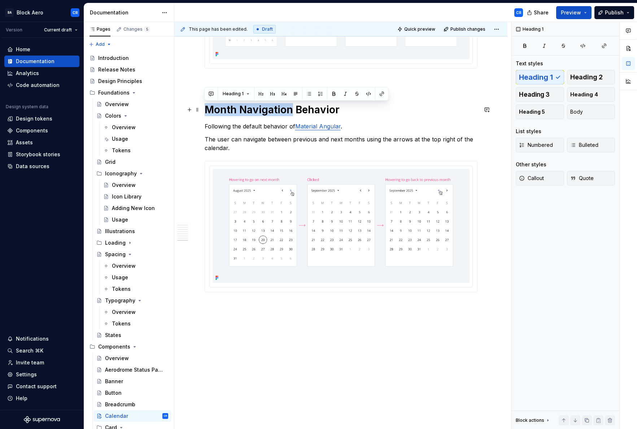
drag, startPoint x: 206, startPoint y: 109, endPoint x: 289, endPoint y: 109, distance: 83.1
click at [289, 109] on h1 "Month Navigation Behavior" at bounding box center [341, 109] width 273 height 13
copy h1 "Month Navigation"
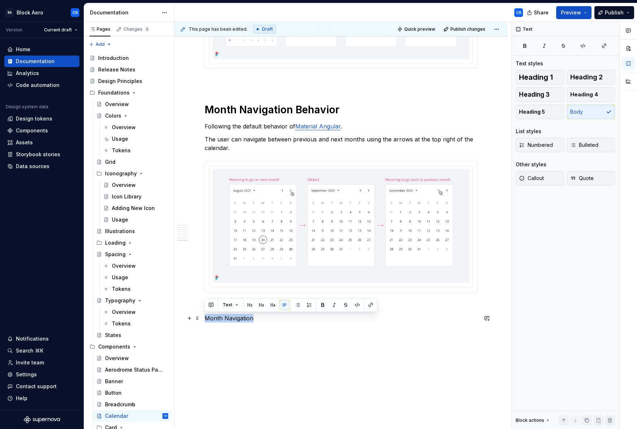
drag, startPoint x: 224, startPoint y: 319, endPoint x: 205, endPoint y: 318, distance: 18.4
click at [205, 317] on p "Month Navigation" at bounding box center [341, 318] width 273 height 9
click at [226, 321] on p "Placement" at bounding box center [341, 318] width 273 height 9
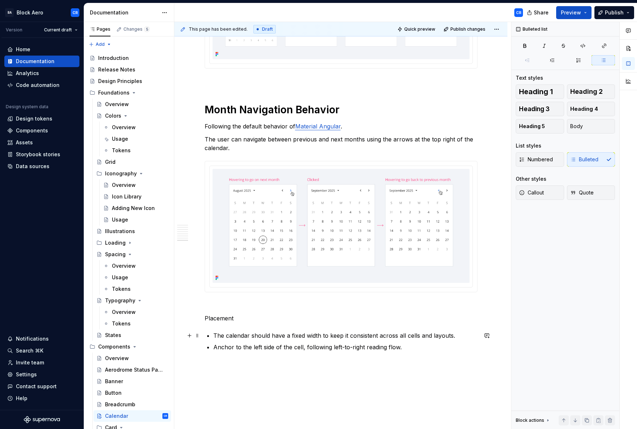
click at [215, 337] on p "The calendar should have a fixed width to keep it consistent across all cells a…" at bounding box center [345, 336] width 264 height 9
click at [242, 335] on p "The calendar should have a fixed width to keep it consistent across all cells a…" at bounding box center [345, 336] width 264 height 9
click at [281, 336] on p "The calendar should have a fixed width to keep it consistent across all cells a…" at bounding box center [345, 336] width 264 height 9
click at [403, 336] on p "The calendar should have a fixed width to keep it consistent across all cells a…" at bounding box center [345, 336] width 264 height 9
click at [415, 337] on p "The calendar should have a fixed width to keep it consistent across all cells a…" at bounding box center [345, 336] width 264 height 9
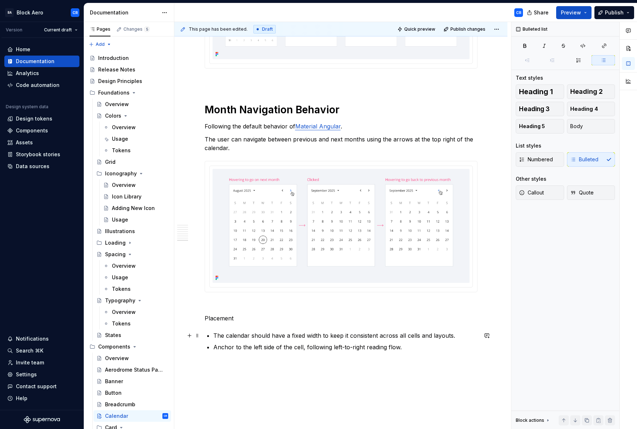
click at [413, 336] on p "The calendar should have a fixed width to keep it consistent across all cells a…" at bounding box center [345, 336] width 264 height 9
click at [399, 338] on p "The calendar should have a fixed width to keep it consistent across all cells a…" at bounding box center [345, 336] width 264 height 9
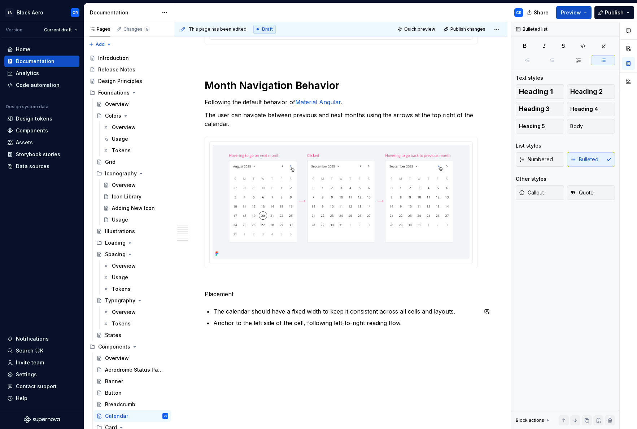
scroll to position [1631, 0]
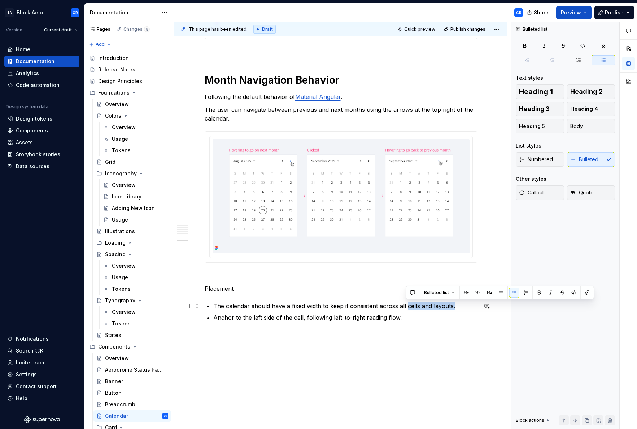
drag, startPoint x: 407, startPoint y: 306, endPoint x: 454, endPoint y: 307, distance: 47.7
click at [454, 307] on p "The calendar should have a fixed width to keep it consistent across all cells a…" at bounding box center [345, 306] width 264 height 9
click at [277, 320] on p "Anchor to the left side of the cell, following left-to-right reading flow." at bounding box center [345, 317] width 264 height 9
click at [293, 318] on p "Anchor to the left side of the cell, following left-to-right reading flow." at bounding box center [345, 317] width 264 height 9
click at [303, 319] on p "Anchor to the left side of the cell, following left-to-right reading flow." at bounding box center [345, 317] width 264 height 9
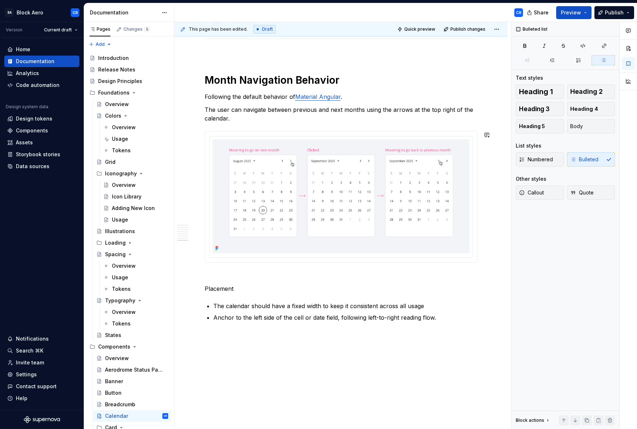
type textarea "*"
click at [287, 317] on p "Anchor to the left side of the cell or date field, following left-to-right read…" at bounding box center [345, 317] width 264 height 9
drag, startPoint x: 297, startPoint y: 319, endPoint x: 300, endPoint y: 319, distance: 3.7
click at [297, 319] on p "Anchor to the left side of the cell or date field, following left-to-right read…" at bounding box center [345, 317] width 264 height 9
drag, startPoint x: 303, startPoint y: 316, endPoint x: 321, endPoint y: 347, distance: 35.3
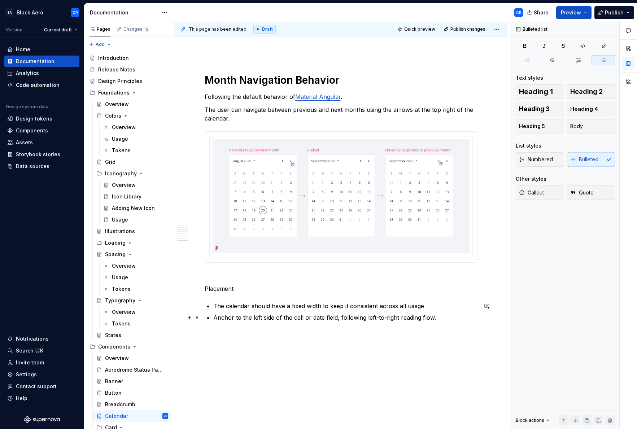
click at [303, 316] on p "Anchor to the left side of the cell or date field, following left-to-right read…" at bounding box center [345, 317] width 264 height 9
drag, startPoint x: 308, startPoint y: 320, endPoint x: 315, endPoint y: 316, distance: 7.9
click at [315, 316] on p "Anchor to the left side of the date cell or date field, following left-to-right…" at bounding box center [345, 317] width 264 height 9
click at [472, 306] on button "button" at bounding box center [474, 304] width 10 height 10
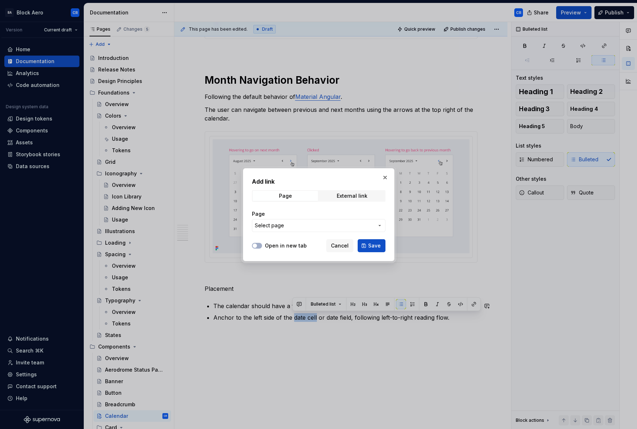
click at [294, 227] on span "Select page" at bounding box center [314, 225] width 119 height 7
type input "ce"
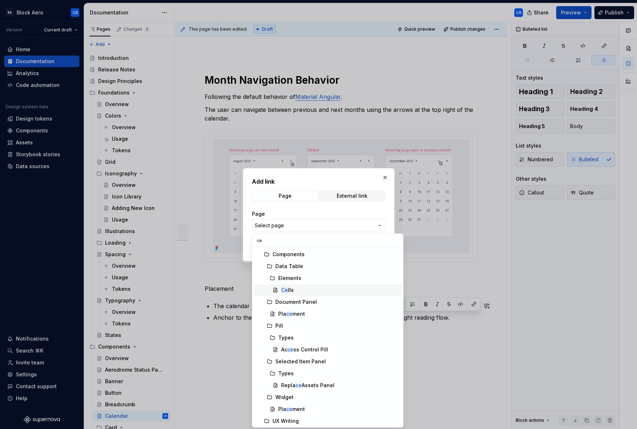
click at [292, 293] on div "Ce lls" at bounding box center [287, 290] width 13 height 7
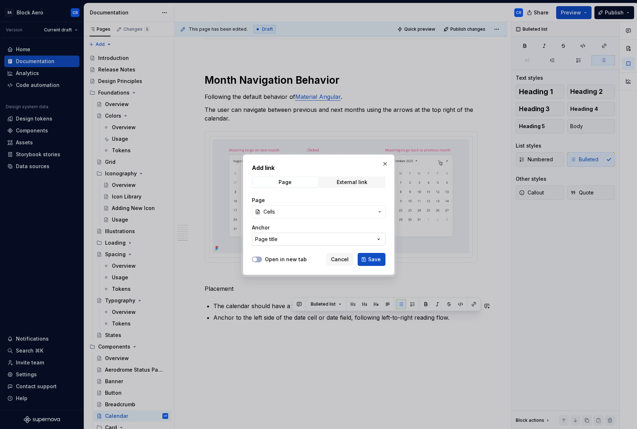
click at [297, 242] on button "Page title" at bounding box center [319, 239] width 134 height 13
click at [250, 247] on div "Add link Page External link Page Cells Anchor Page title Open in new tab Cancel…" at bounding box center [318, 214] width 637 height 429
click at [284, 240] on button "Page title" at bounding box center [319, 239] width 134 height 13
type textarea "*"
click at [288, 222] on div "Add link Page External link Page Cells Anchor Page title Open in new tab Cancel…" at bounding box center [318, 214] width 637 height 429
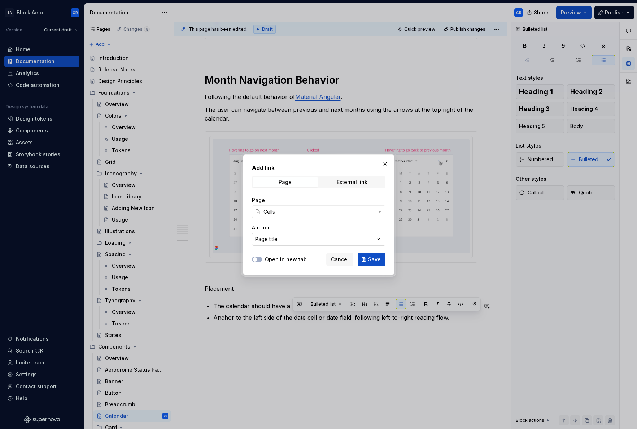
click at [381, 242] on icon "button" at bounding box center [378, 239] width 7 height 7
type input "c"
type input "i"
click at [350, 201] on div "Add link Page External link Page Cells Anchor Page title Open in new tab Cancel…" at bounding box center [318, 214] width 637 height 429
click at [367, 259] on button "Save" at bounding box center [372, 259] width 28 height 13
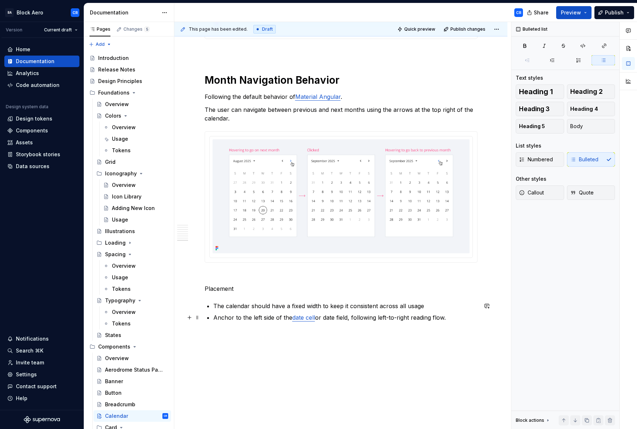
click at [331, 320] on p "Anchor to the left side of the date cell or date field, following left-to-right…" at bounding box center [345, 317] width 264 height 9
type textarea "*"
drag, startPoint x: 324, startPoint y: 319, endPoint x: 349, endPoint y: 316, distance: 25.1
click at [349, 316] on p "Anchor to the left side of the date cell or date field, following left-to-right…" at bounding box center [345, 317] width 264 height 9
click at [489, 304] on button "button" at bounding box center [493, 304] width 10 height 10
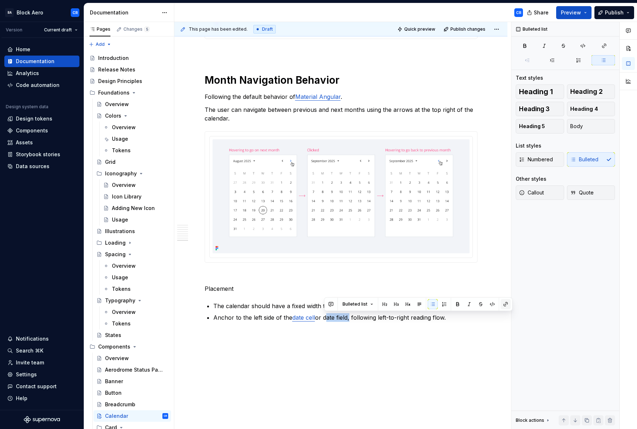
click at [507, 308] on button "button" at bounding box center [506, 304] width 10 height 10
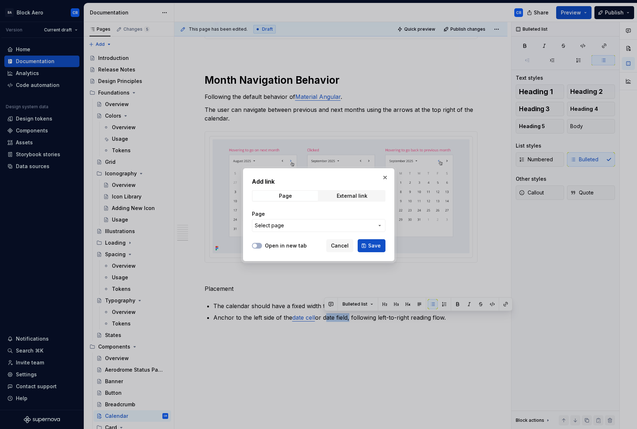
click at [287, 230] on button "Select page" at bounding box center [319, 225] width 134 height 13
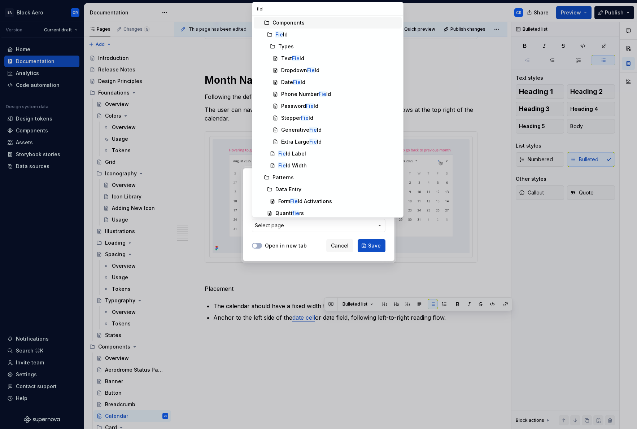
type input "field"
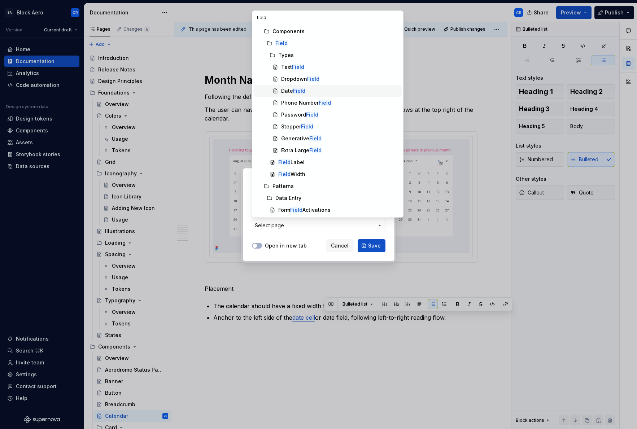
click at [317, 91] on div "Date Field" at bounding box center [340, 90] width 118 height 7
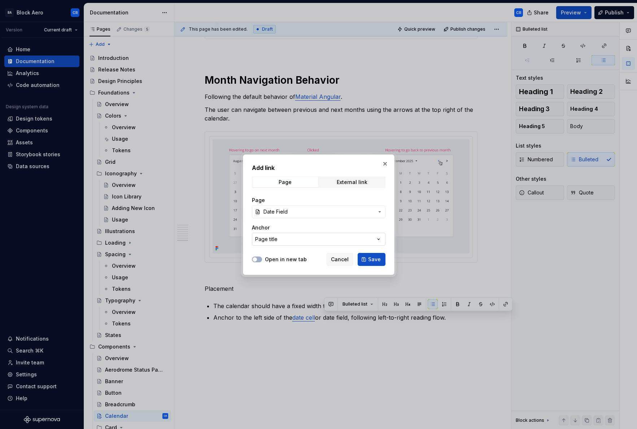
click at [287, 241] on button "Page title" at bounding box center [319, 239] width 134 height 13
click at [287, 241] on div "Add link Page External link Page Date Field Anchor Page title Open in new tab C…" at bounding box center [318, 214] width 637 height 429
click at [374, 264] on button "Save" at bounding box center [372, 259] width 28 height 13
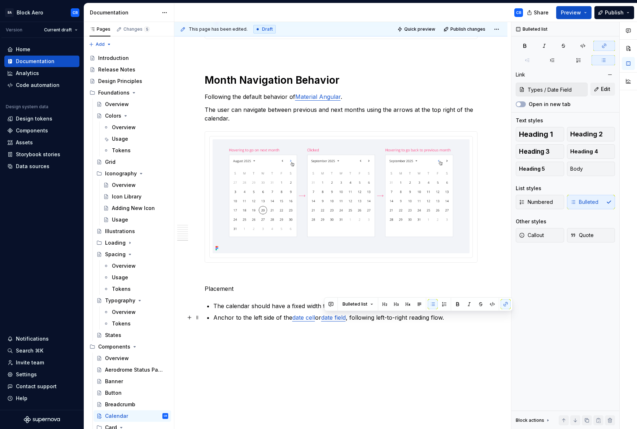
click at [247, 318] on p "Anchor to the left side of the date cell or date field , following left-to-righ…" at bounding box center [345, 317] width 264 height 9
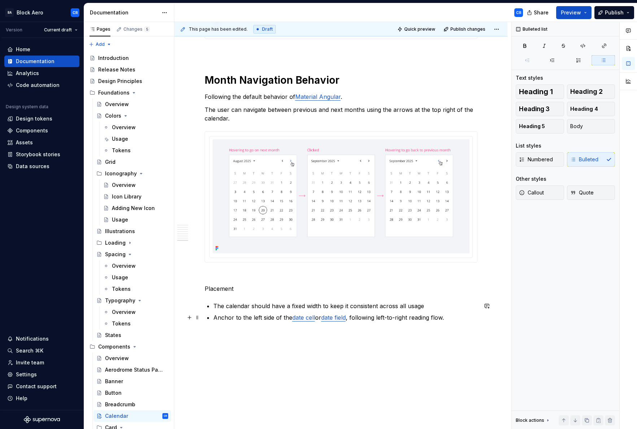
click at [217, 312] on ul "The calendar should have a fixed width to keep it consistent across all usage A…" at bounding box center [345, 312] width 264 height 20
click at [234, 316] on p "Anchor to the left side of the date cell or date field , following left-to-righ…" at bounding box center [345, 317] width 264 height 9
click at [256, 320] on p "Anchor to the left side of the date cell or date field , following left-to-righ…" at bounding box center [345, 317] width 264 height 9
click at [267, 317] on p "Anchor to the left side of the date cell or date field , following left-to-righ…" at bounding box center [345, 317] width 264 height 9
click at [233, 82] on h1 "Month Navigation Behavior" at bounding box center [341, 80] width 273 height 13
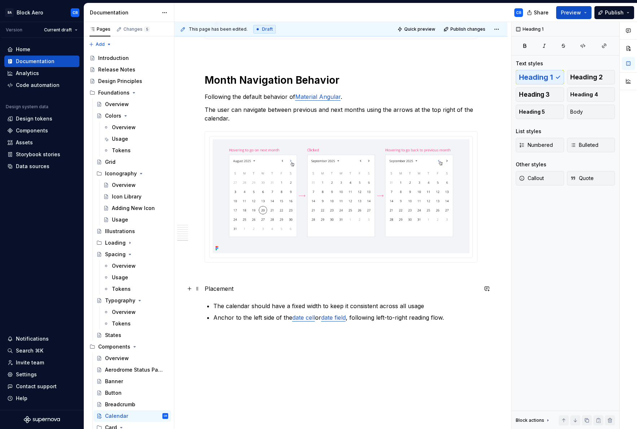
click at [217, 292] on p "Placement" at bounding box center [341, 289] width 273 height 9
click at [537, 81] on span "Heading 1" at bounding box center [536, 77] width 34 height 7
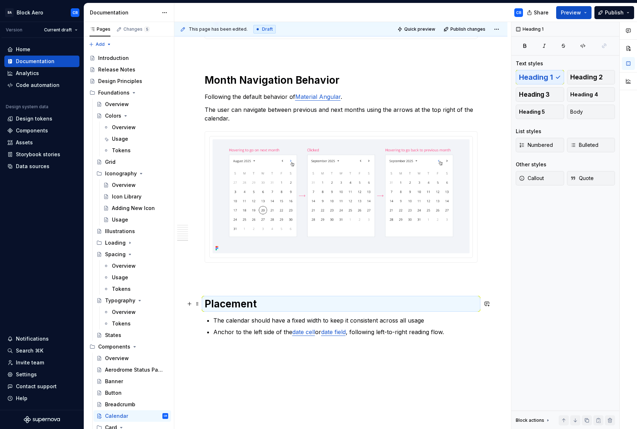
click at [423, 299] on h1 "Placement" at bounding box center [341, 304] width 273 height 13
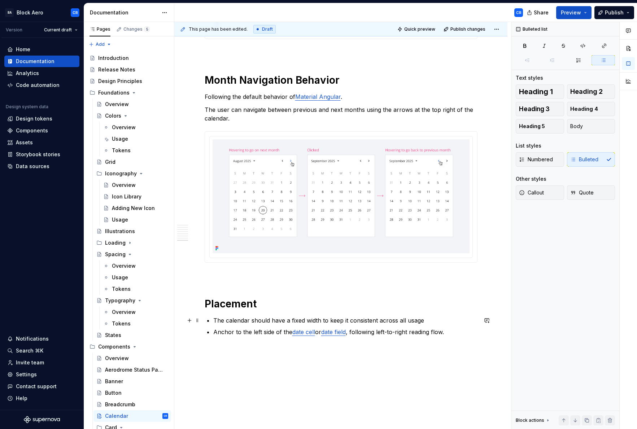
click at [234, 324] on p "The calendar should have a fixed width to keep it consistent across all usage" at bounding box center [345, 320] width 264 height 9
click at [290, 320] on p "The calendar should have a fixed width to keep it consistent across all usage" at bounding box center [345, 320] width 264 height 9
drag, startPoint x: 291, startPoint y: 322, endPoint x: 317, endPoint y: 319, distance: 26.6
click at [317, 319] on p "The calendar should have a fixed width to keep it consistent across all usage" at bounding box center [345, 320] width 264 height 9
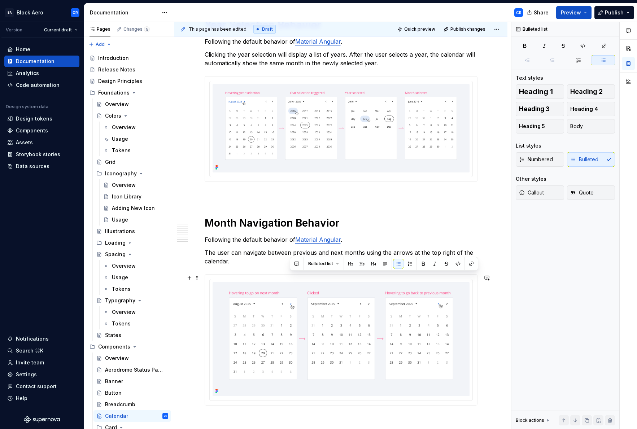
scroll to position [1675, 0]
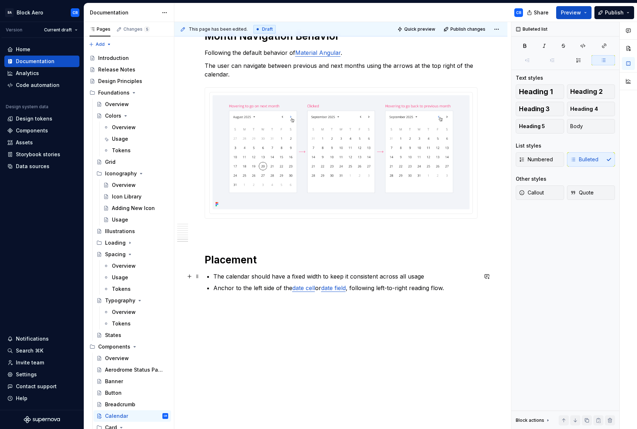
click at [279, 276] on p "The calendar should have a fixed width to keep it consistent across all usage" at bounding box center [345, 276] width 264 height 9
click at [261, 277] on p "The calendar should have a fixed width to keep it consistent across all usage" at bounding box center [345, 276] width 264 height 9
click at [263, 276] on p "The calendar have a fixed width to keep it consistent across all usage" at bounding box center [345, 276] width 264 height 9
drag, startPoint x: 264, startPoint y: 277, endPoint x: 257, endPoint y: 276, distance: 6.5
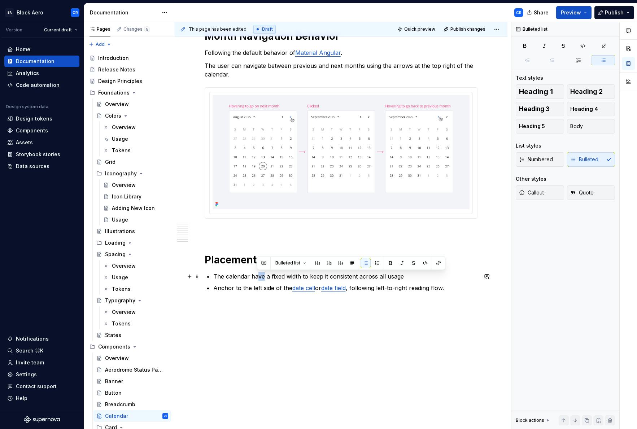
click at [257, 276] on p "The calendar have a fixed width to keep it consistent across all usage" at bounding box center [345, 276] width 264 height 9
click at [275, 277] on p "The calendar has a fixed width to keep it consistent across all usage" at bounding box center [345, 276] width 264 height 9
click at [299, 274] on p "The calendar has a fixed width to keep it consistent across all usage" at bounding box center [345, 276] width 264 height 9
click at [331, 276] on p "The calendar has a fixed width to keep it consistent across all usage" at bounding box center [345, 276] width 264 height 9
click at [411, 278] on p "The calendar has a fixed width to keep it consistent across all usage" at bounding box center [345, 276] width 264 height 9
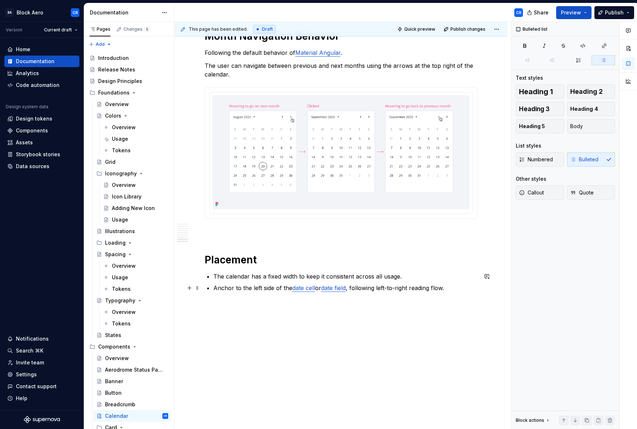
click at [302, 288] on link "date cell" at bounding box center [304, 288] width 23 height 7
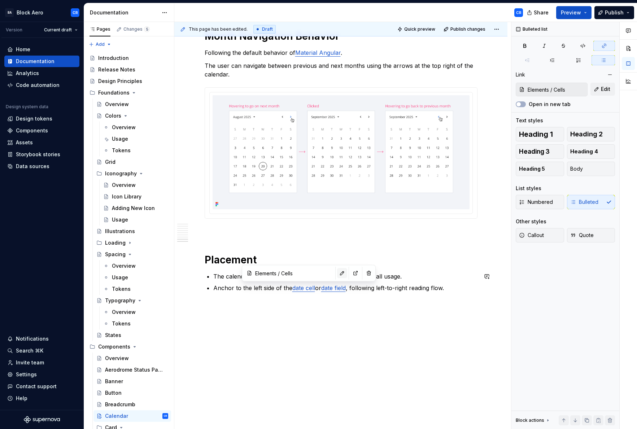
click at [337, 273] on button "button" at bounding box center [342, 273] width 10 height 10
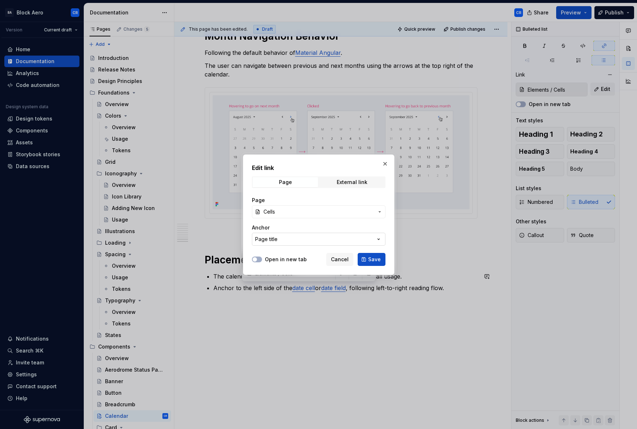
click at [320, 243] on button "Page title" at bounding box center [319, 239] width 134 height 13
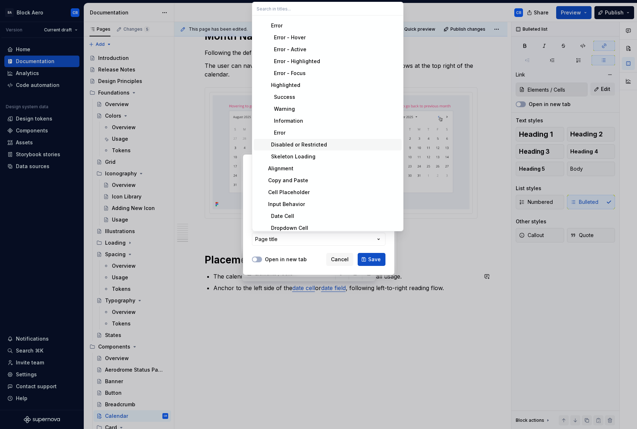
scroll to position [144, 0]
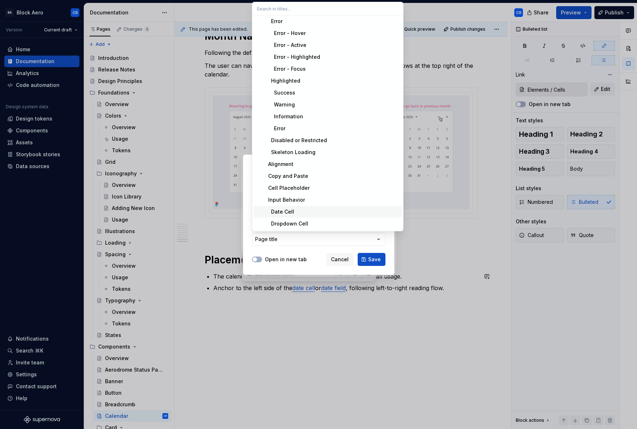
click at [339, 214] on div "Date Cell" at bounding box center [332, 211] width 134 height 7
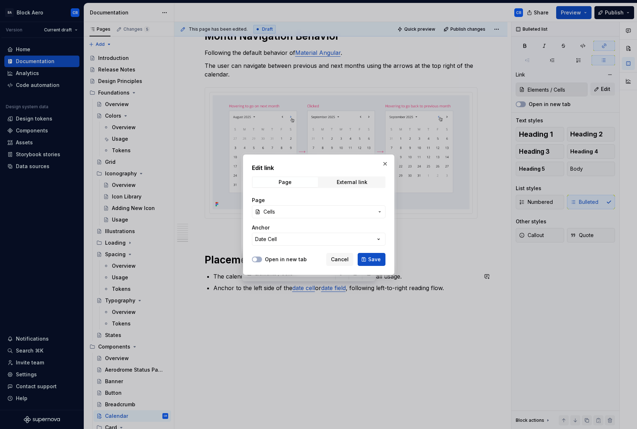
type textarea "*"
click at [369, 262] on span "Save" at bounding box center [374, 259] width 13 height 7
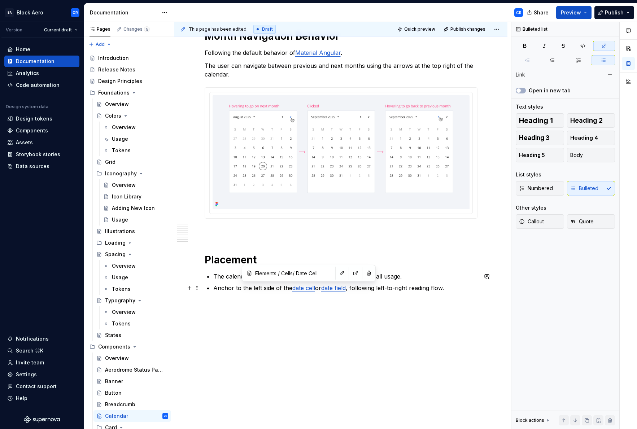
type input "Types / Date Field"
click at [344, 288] on link "date field" at bounding box center [333, 288] width 25 height 7
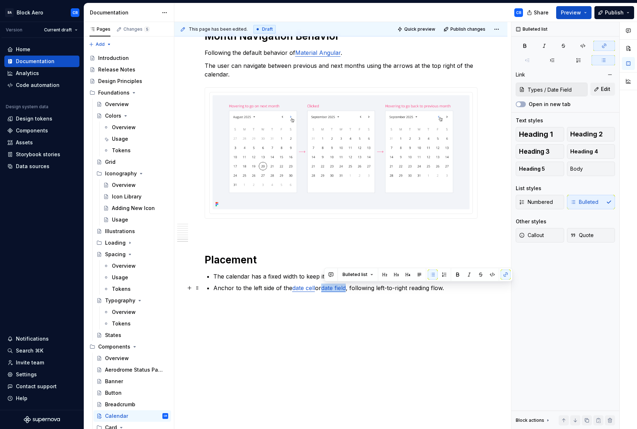
drag, startPoint x: 351, startPoint y: 288, endPoint x: 325, endPoint y: 290, distance: 25.7
click at [325, 290] on p "Anchor to the left side of the date cell or date field , following left-to-righ…" at bounding box center [345, 288] width 264 height 9
click at [504, 276] on button "button" at bounding box center [506, 275] width 10 height 10
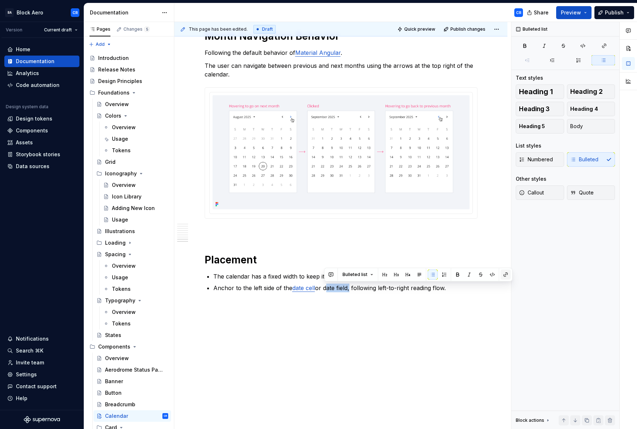
click at [504, 276] on button "button" at bounding box center [506, 275] width 10 height 10
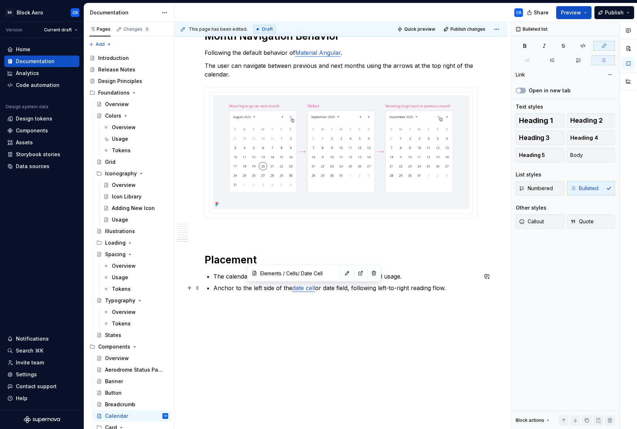
click at [307, 290] on link "date cell" at bounding box center [304, 288] width 23 height 7
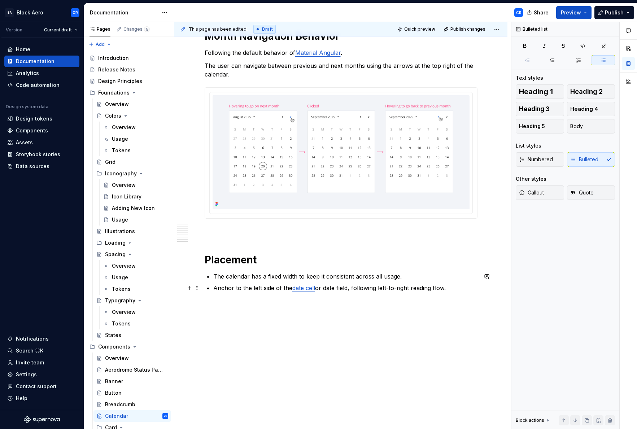
click at [376, 291] on p "Anchor to the left side of the date cell or date field, following left-to-right…" at bounding box center [345, 288] width 264 height 9
click at [342, 291] on link "date field" at bounding box center [333, 288] width 25 height 7
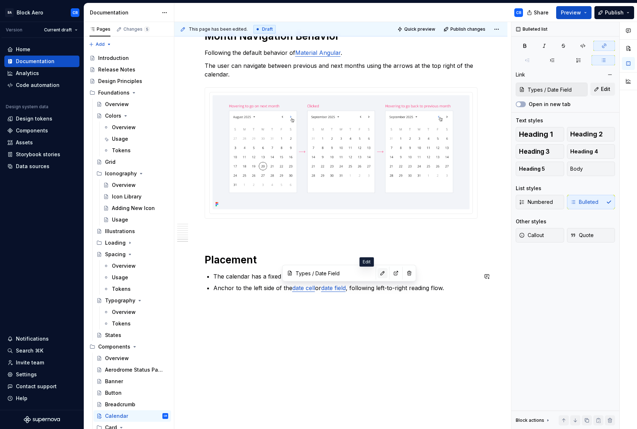
click at [378, 274] on button "button" at bounding box center [383, 273] width 10 height 10
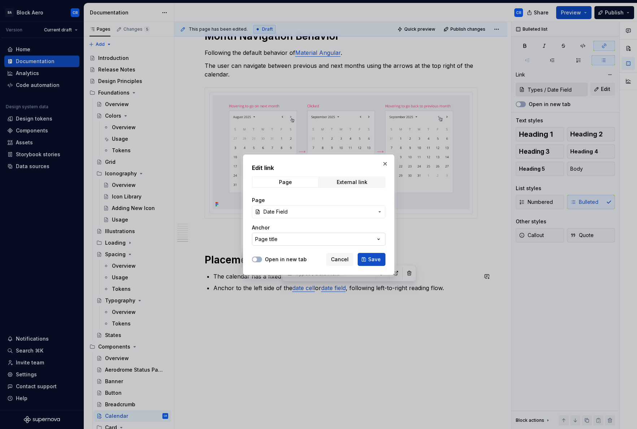
click at [330, 237] on button "Page title" at bounding box center [319, 239] width 134 height 13
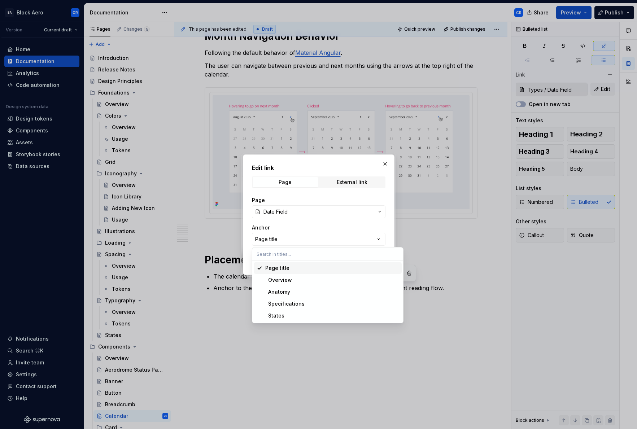
click at [460, 313] on div at bounding box center [318, 214] width 637 height 429
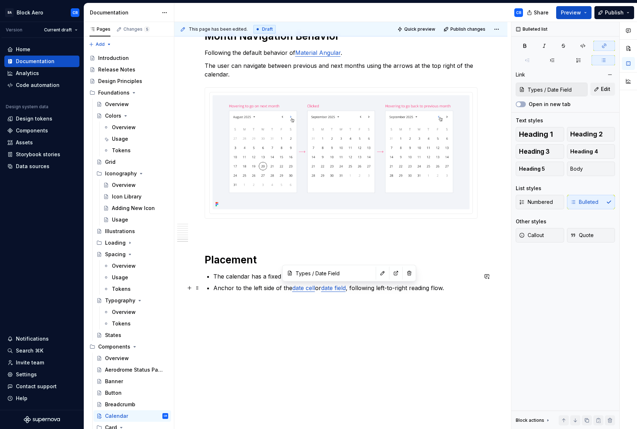
click at [244, 282] on ul "The calendar has a fixed width to keep it consistent across all usage. Anchor t…" at bounding box center [345, 282] width 264 height 20
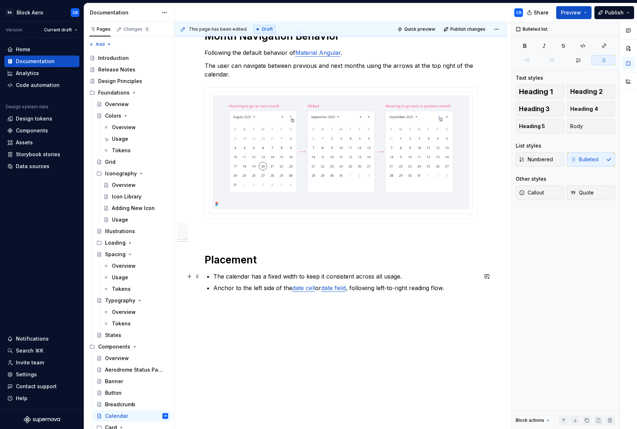
click at [241, 280] on p "The calendar has a fixed width to keep it consistent across all usage." at bounding box center [345, 276] width 264 height 9
click at [321, 279] on p "The calendar has a fixed width to keep it consistent across all usage." at bounding box center [345, 276] width 264 height 9
click at [368, 280] on p "The calendar has a fixed width to keep it consistent across all usage." at bounding box center [345, 276] width 264 height 9
click at [395, 275] on p "The calendar has a fixed width to keep it consistent across all usage." at bounding box center [345, 276] width 264 height 9
click at [405, 278] on p "The calendar has a fixed width to keep it consistent across all usage." at bounding box center [345, 276] width 264 height 9
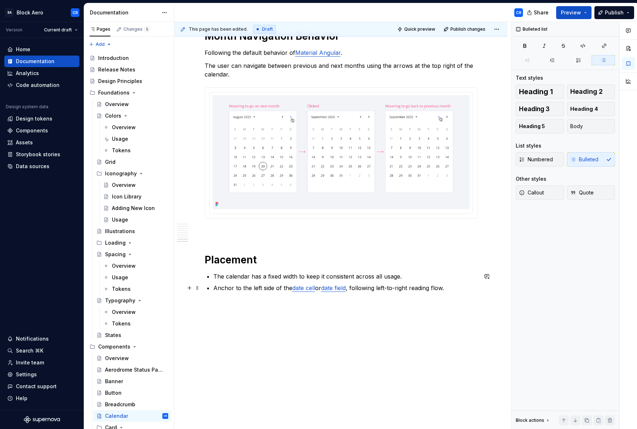
click at [277, 281] on ul "The calendar has a fixed width to keep it consistent across all usage. Anchor t…" at bounding box center [345, 282] width 264 height 20
click at [379, 290] on p "Anchor to the left side of the date cell or date field , following left-to-righ…" at bounding box center [345, 288] width 264 height 9
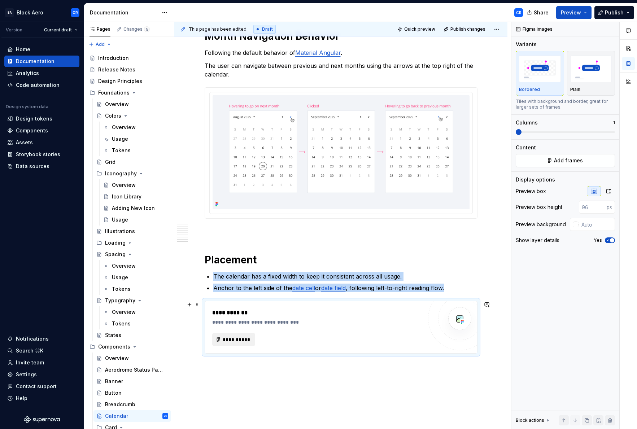
click at [235, 337] on span "**********" at bounding box center [237, 339] width 28 height 7
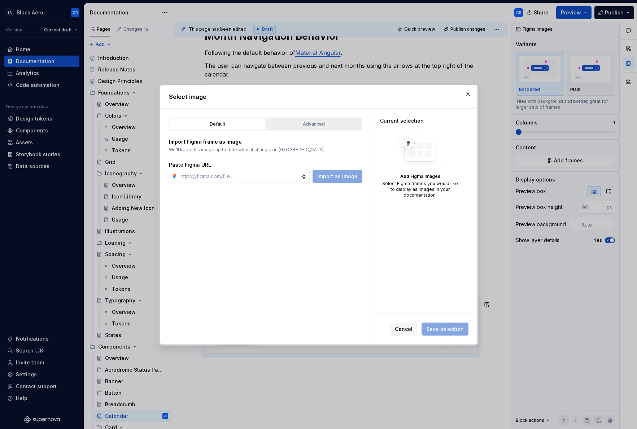
click at [321, 126] on div "Advanced" at bounding box center [314, 124] width 91 height 7
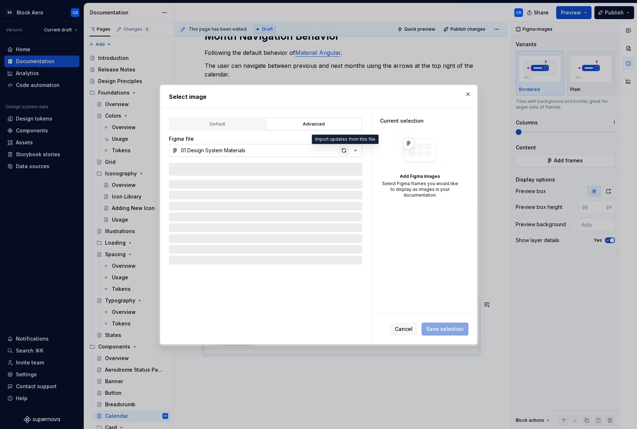
click at [344, 152] on div "button" at bounding box center [344, 151] width 10 height 10
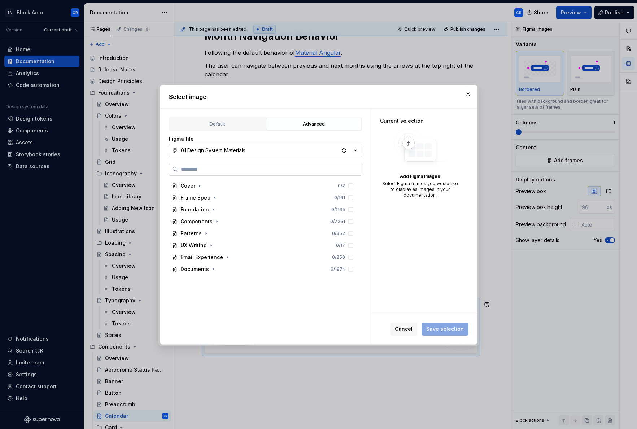
type textarea "*"
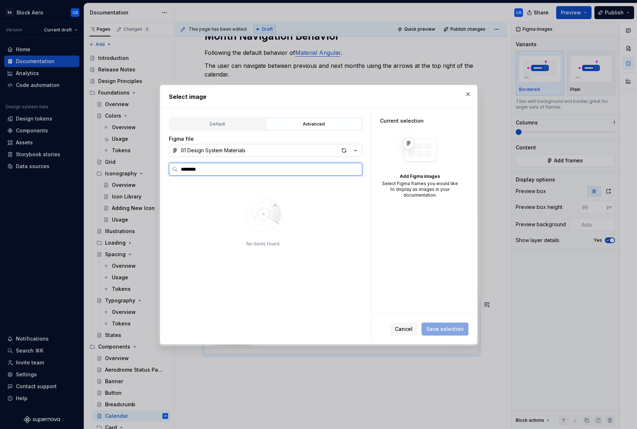
type input "********"
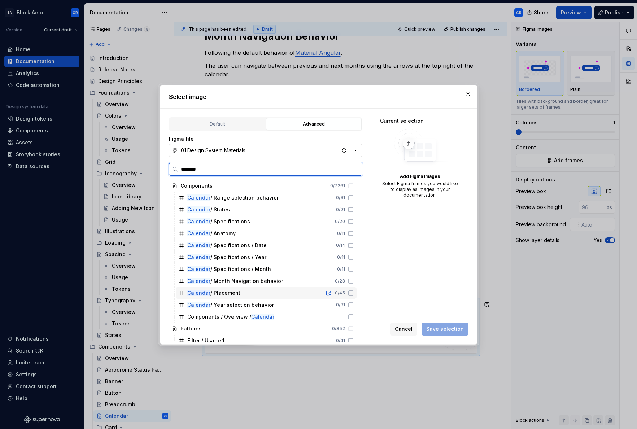
click at [351, 295] on icon at bounding box center [351, 293] width 4 height 4
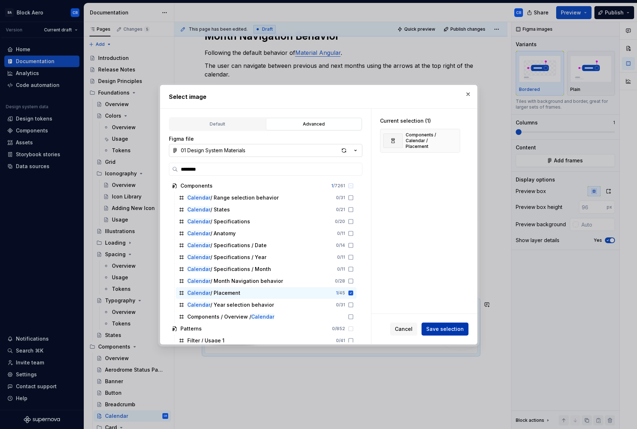
click at [451, 329] on span "Save selection" at bounding box center [445, 329] width 38 height 7
type textarea "*"
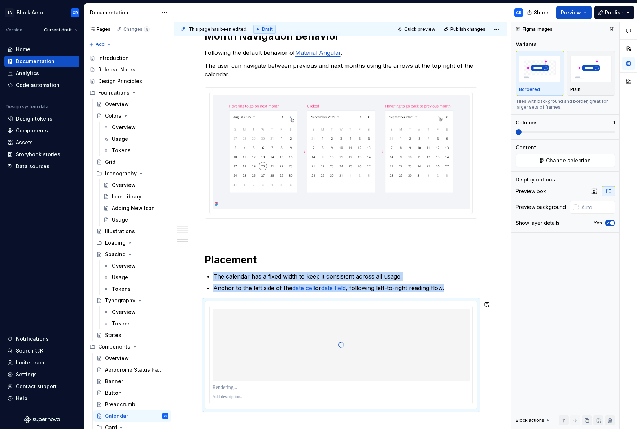
click at [606, 224] on icon "button" at bounding box center [608, 223] width 6 height 4
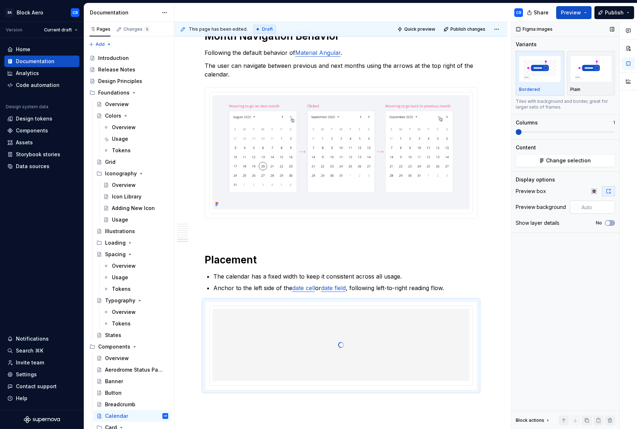
click at [585, 211] on input "text" at bounding box center [597, 207] width 36 height 13
type input "#F2F4F8"
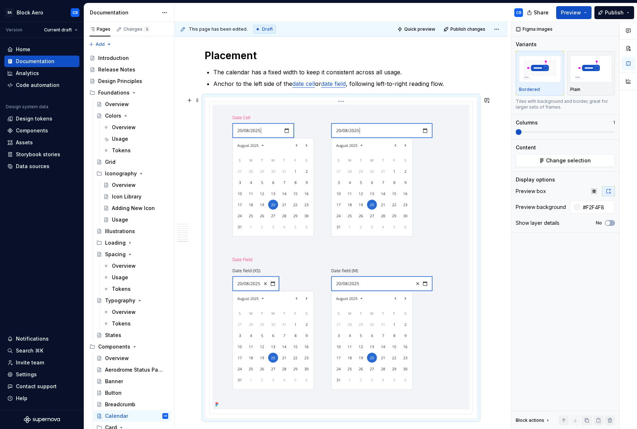
scroll to position [1881, 0]
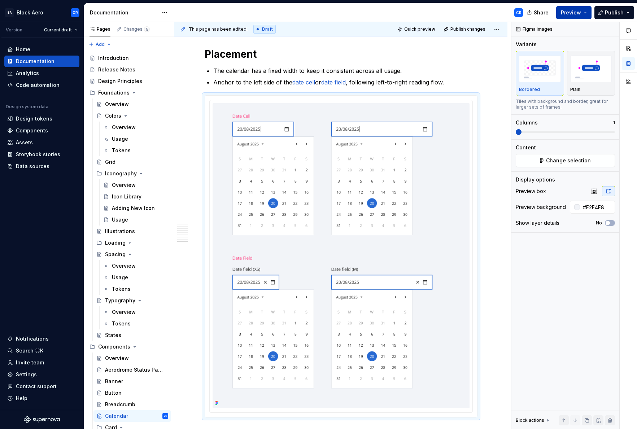
click at [581, 11] on span "Preview" at bounding box center [571, 12] width 20 height 7
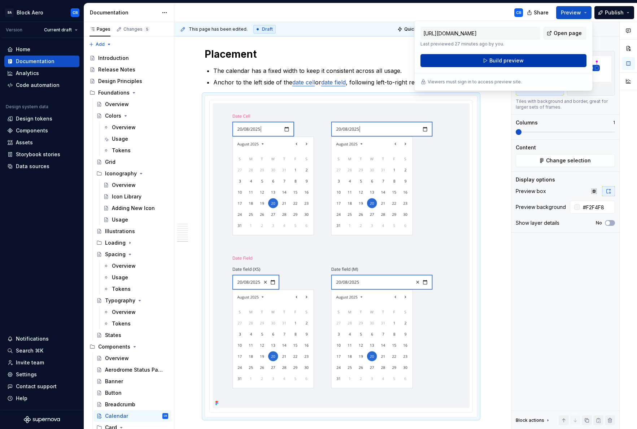
click at [543, 63] on button "Build preview" at bounding box center [504, 60] width 166 height 13
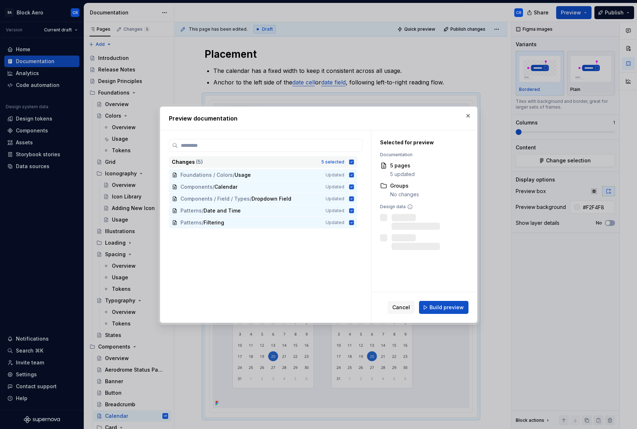
click at [353, 162] on icon at bounding box center [351, 162] width 5 height 5
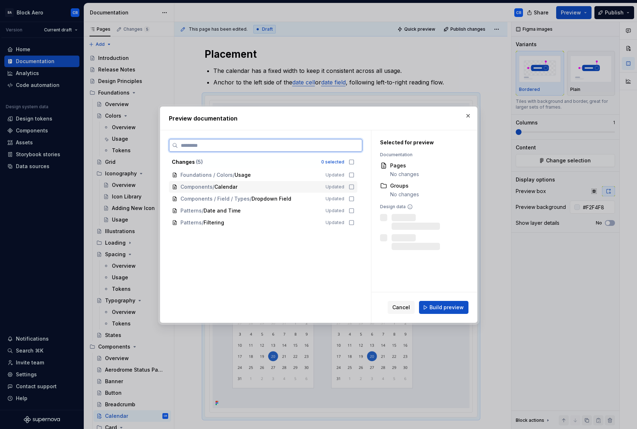
click at [351, 185] on icon at bounding box center [352, 187] width 6 height 6
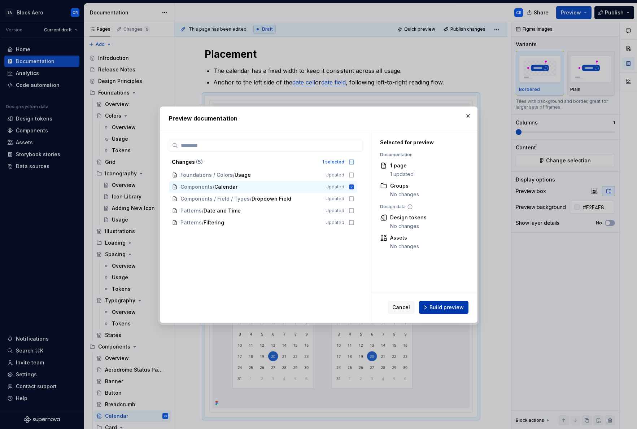
click at [454, 305] on span "Build preview" at bounding box center [447, 307] width 34 height 7
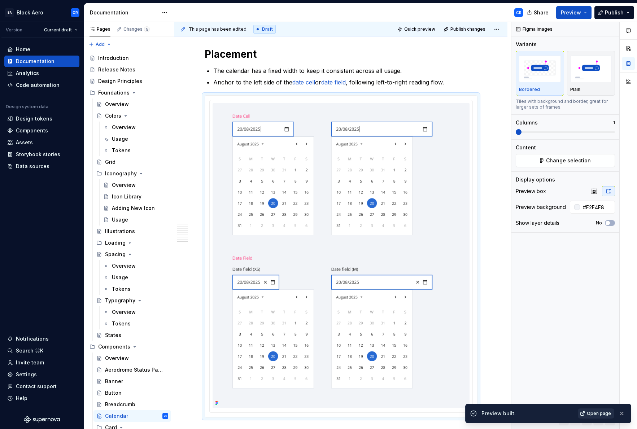
click at [597, 412] on span "Open page" at bounding box center [599, 414] width 24 height 6
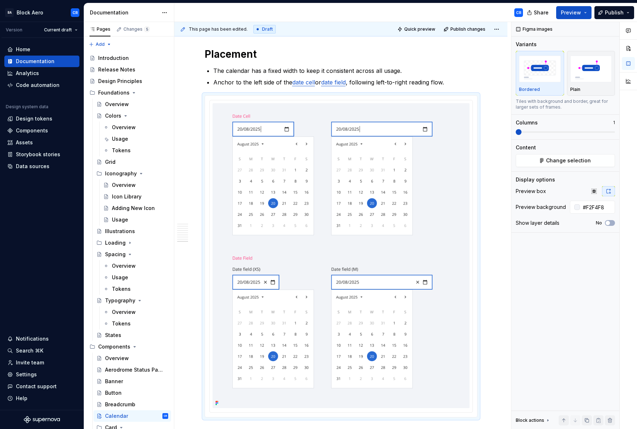
type textarea "*"
